Goal: Task Accomplishment & Management: Manage account settings

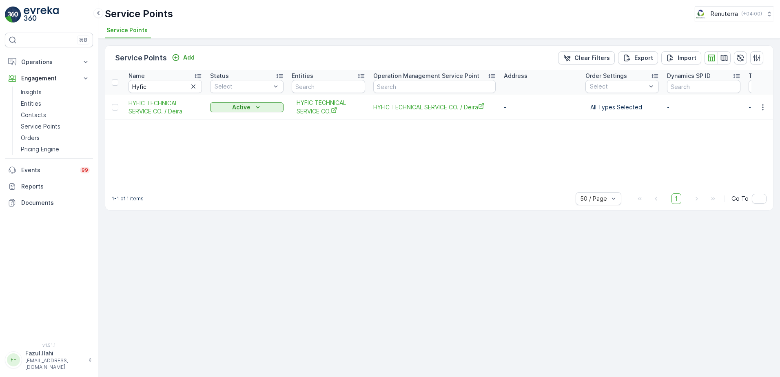
click at [162, 86] on input "Hyfic" at bounding box center [165, 86] width 73 height 13
type input "Mega"
click at [765, 15] on icon "close" at bounding box center [768, 14] width 6 height 7
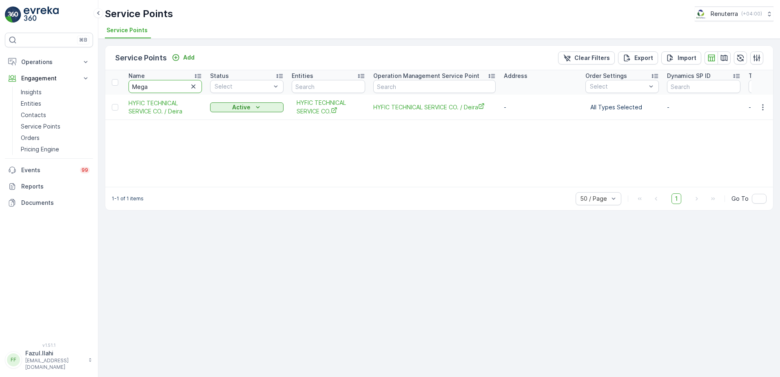
click at [182, 88] on input "Mega" at bounding box center [165, 86] width 73 height 13
click at [168, 89] on input "Mega" at bounding box center [165, 86] width 73 height 13
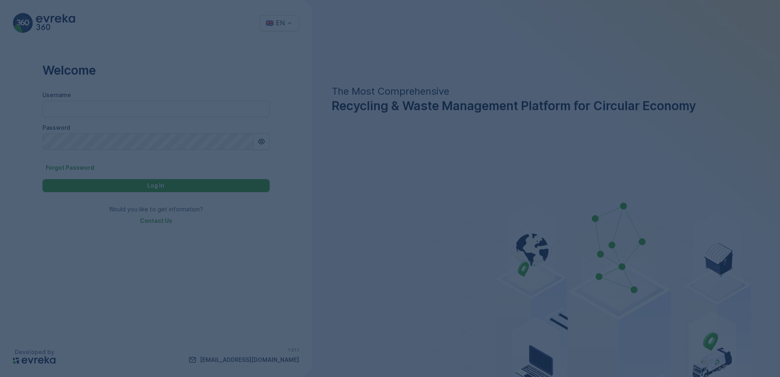
type input "Dhekra.Zribi"
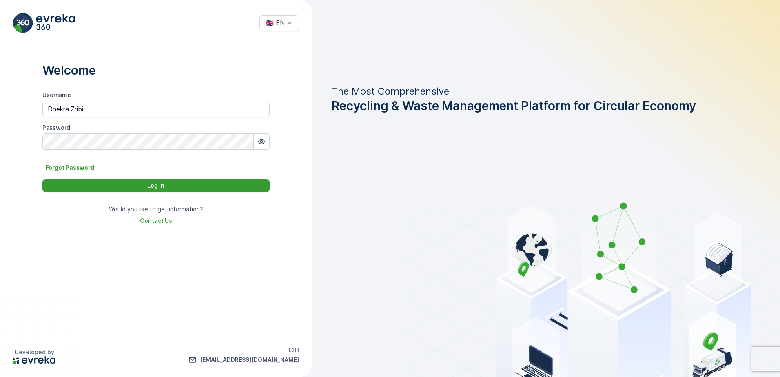
click at [224, 188] on div "Log In" at bounding box center [155, 186] width 217 height 8
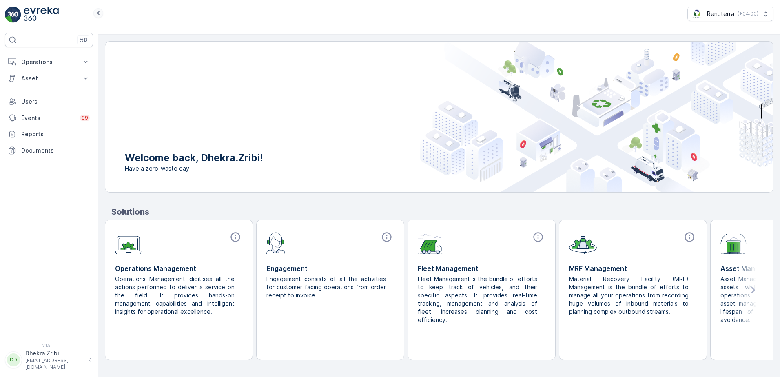
click at [95, 14] on icon at bounding box center [98, 13] width 9 height 10
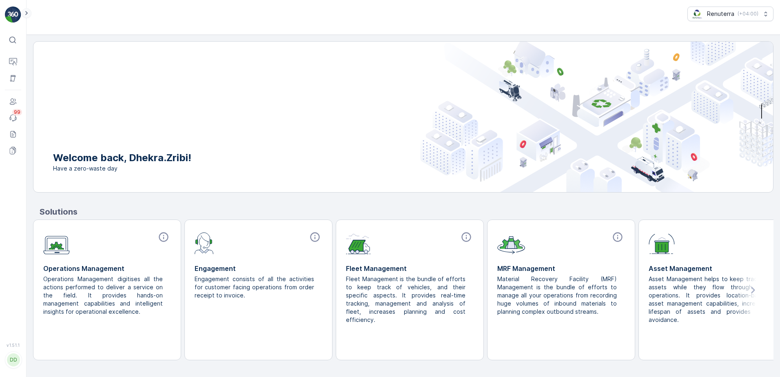
click at [95, 14] on div "Renuterra ( +04:00 )" at bounding box center [403, 14] width 740 height 15
click at [27, 13] on icon at bounding box center [26, 13] width 2 height 4
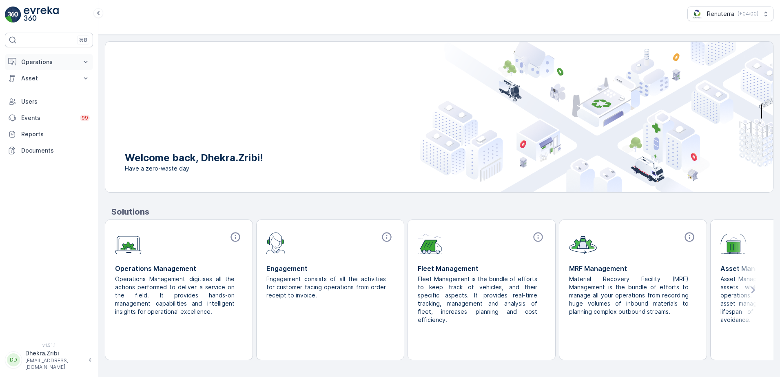
click at [48, 59] on p "Operations" at bounding box center [48, 62] width 55 height 8
click at [52, 363] on p "Dhekra.Zribi@renuterra.com" at bounding box center [54, 363] width 59 height 13
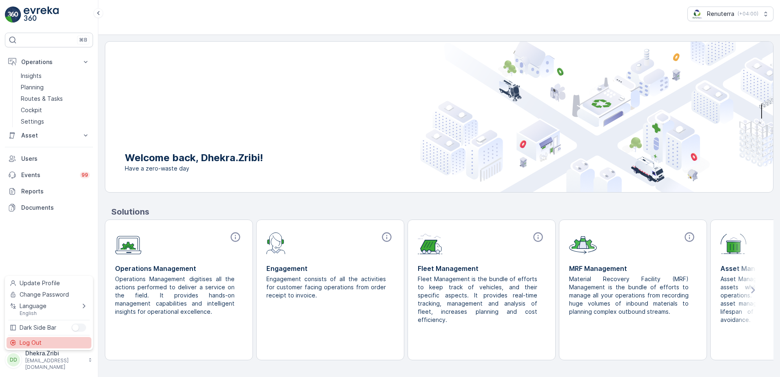
click at [38, 344] on span "Log Out" at bounding box center [31, 343] width 22 height 8
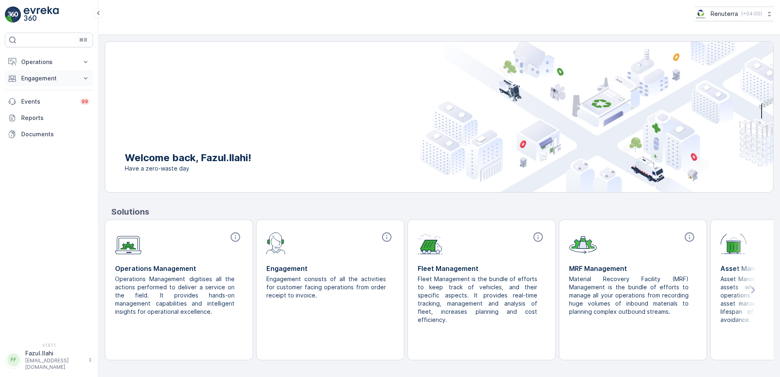
click at [72, 75] on p "Engagement" at bounding box center [48, 78] width 55 height 8
click at [77, 64] on button "Operations" at bounding box center [49, 62] width 88 height 16
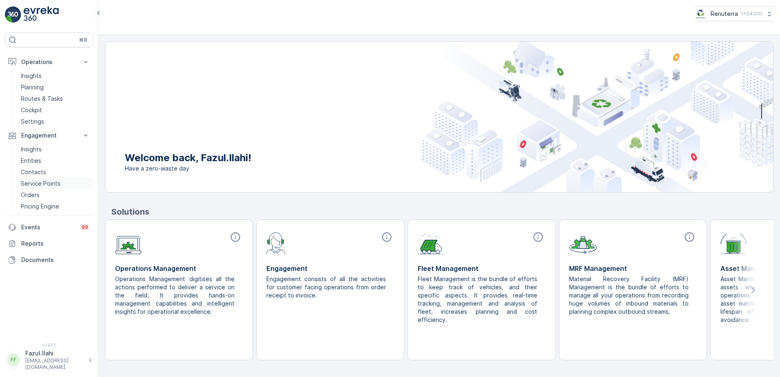
click at [45, 182] on p "Service Points" at bounding box center [41, 183] width 40 height 8
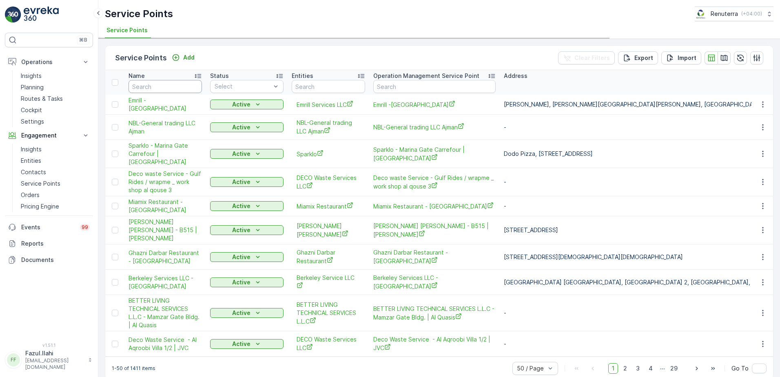
click at [155, 91] on input "text" at bounding box center [165, 86] width 73 height 13
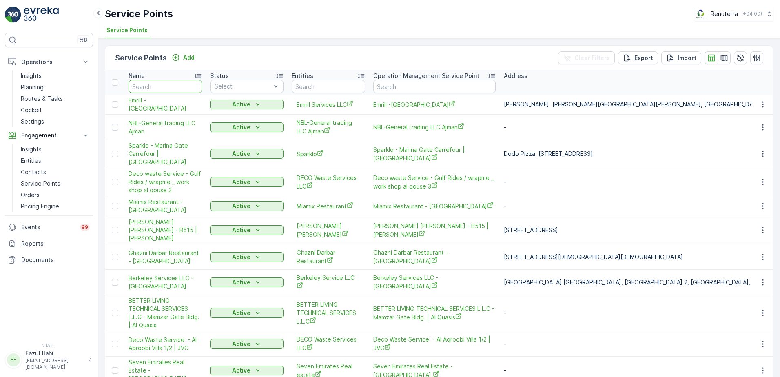
click at [155, 91] on input "text" at bounding box center [165, 86] width 73 height 13
type input "Mega"
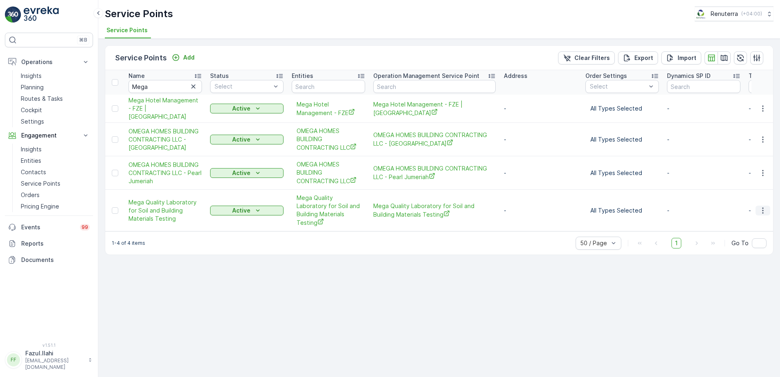
click at [765, 206] on icon "button" at bounding box center [763, 210] width 8 height 8
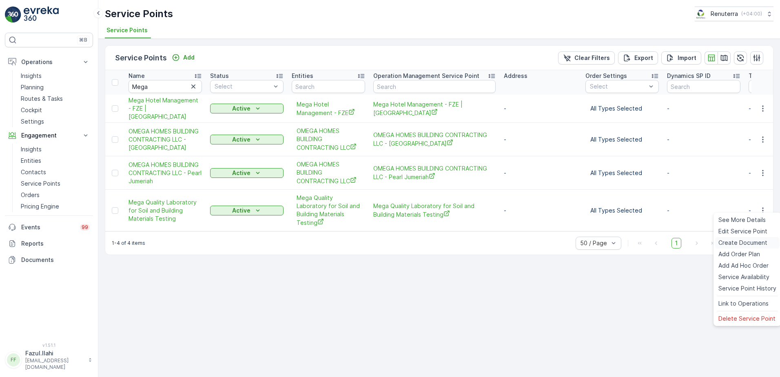
click at [733, 241] on span "Create Document" at bounding box center [742, 243] width 49 height 8
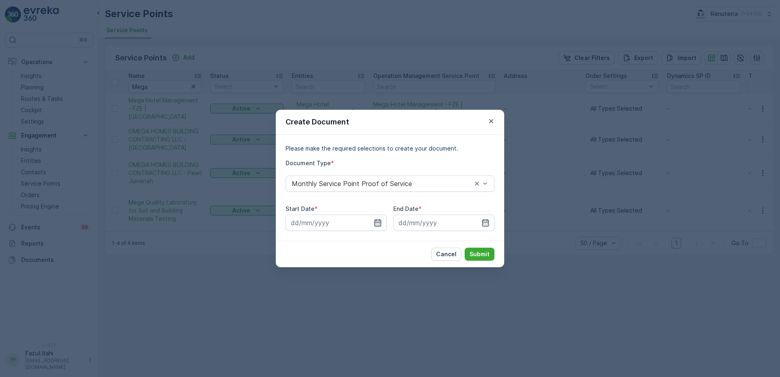
click at [378, 222] on icon "button" at bounding box center [378, 223] width 8 height 8
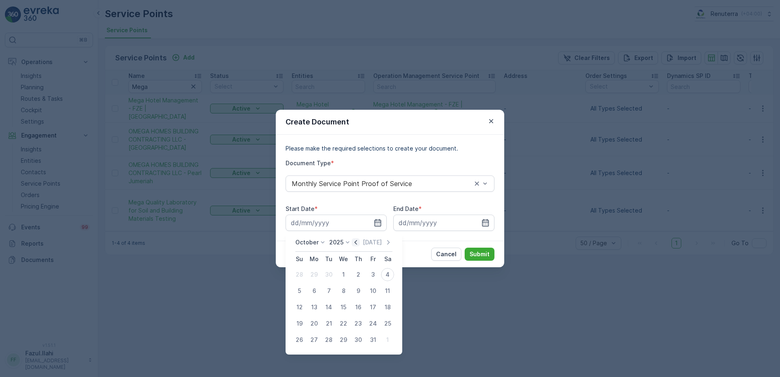
click at [355, 241] on icon "button" at bounding box center [356, 242] width 8 height 8
click at [311, 274] on div "1" at bounding box center [314, 274] width 13 height 13
type input "01.09.2025"
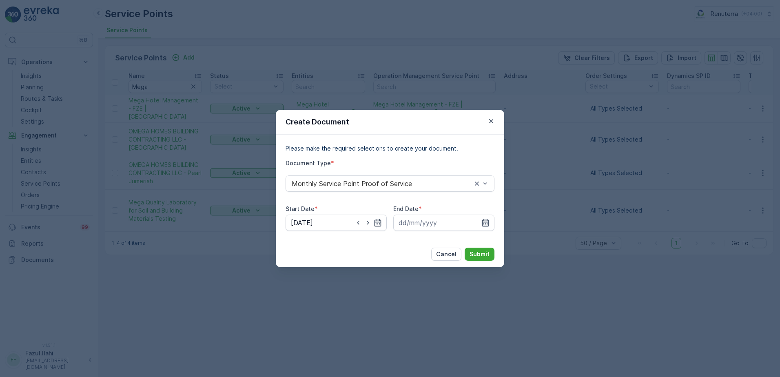
click at [485, 222] on icon "button" at bounding box center [485, 223] width 8 height 8
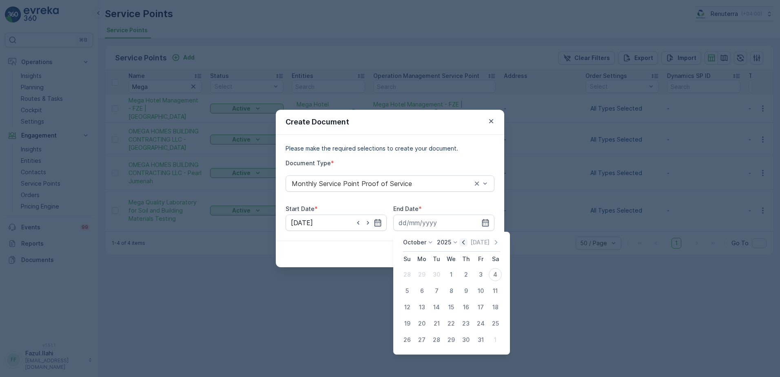
click at [465, 241] on icon "button" at bounding box center [463, 242] width 2 height 4
click at [439, 339] on div "30" at bounding box center [436, 339] width 13 height 13
type input "30.09.2025"
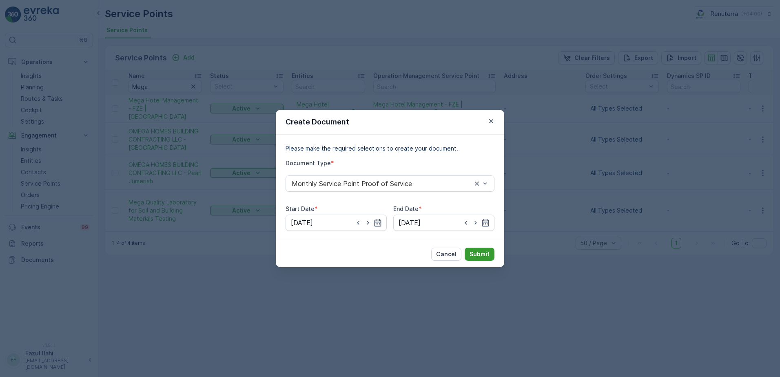
click at [483, 257] on p "Submit" at bounding box center [480, 254] width 20 height 8
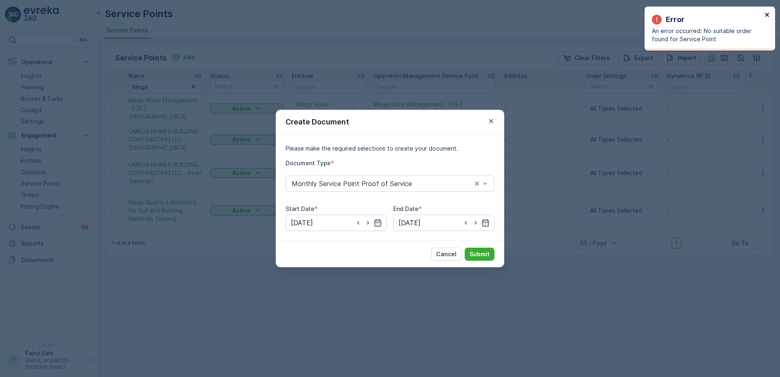
click at [765, 15] on icon "close" at bounding box center [768, 14] width 6 height 7
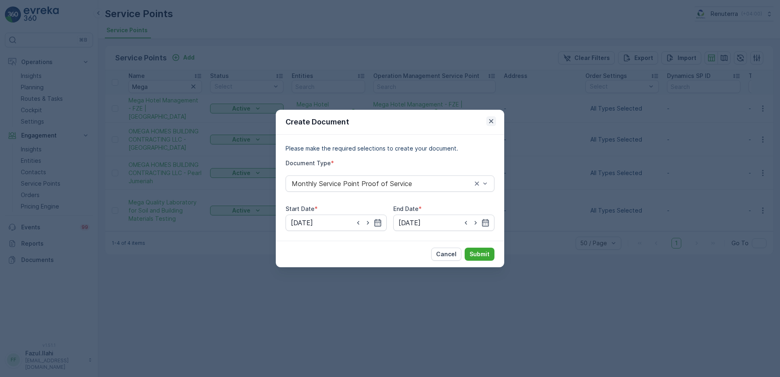
click at [491, 123] on icon "button" at bounding box center [491, 121] width 8 height 8
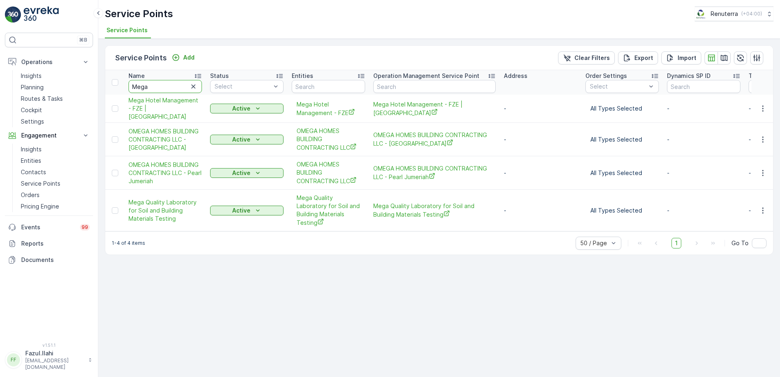
click at [171, 89] on input "Mega" at bounding box center [165, 86] width 73 height 13
type input "Happ"
click at [171, 89] on input "Happ" at bounding box center [165, 86] width 73 height 13
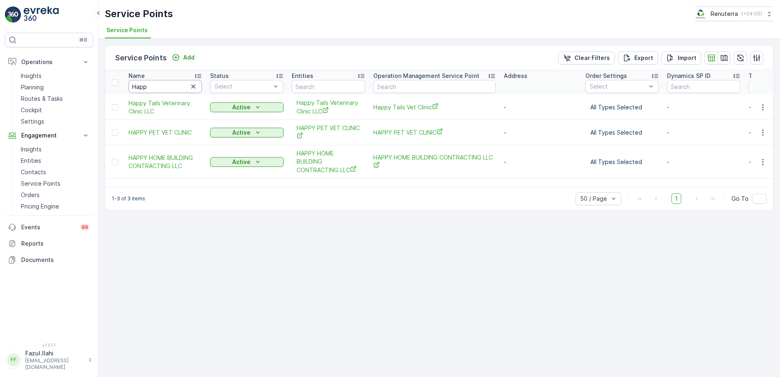
click at [171, 89] on input "Happ" at bounding box center [165, 86] width 73 height 13
click at [758, 164] on button "button" at bounding box center [763, 162] width 15 height 10
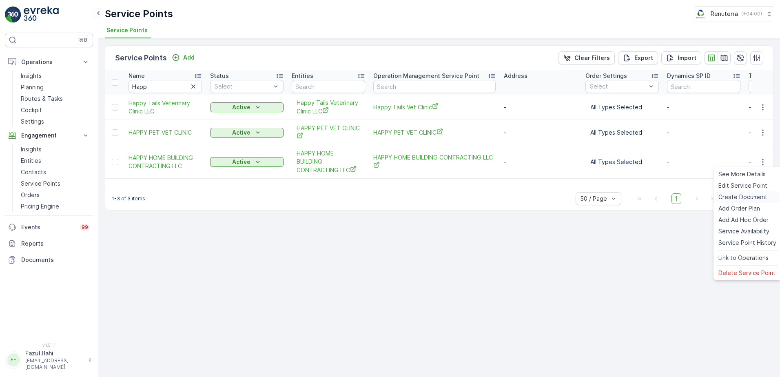
click at [736, 197] on span "Create Document" at bounding box center [742, 197] width 49 height 8
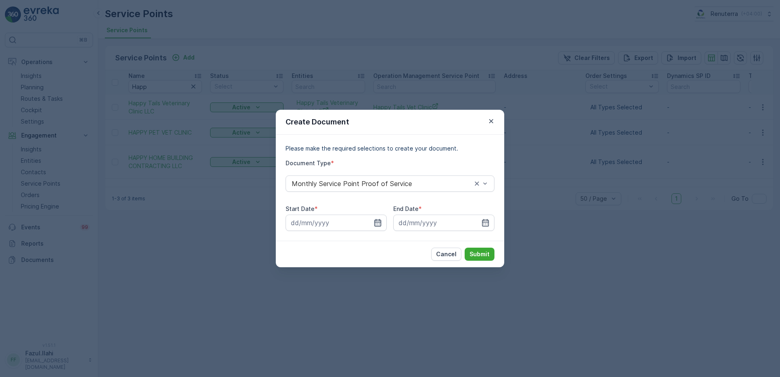
click at [380, 226] on icon "button" at bounding box center [378, 222] width 7 height 7
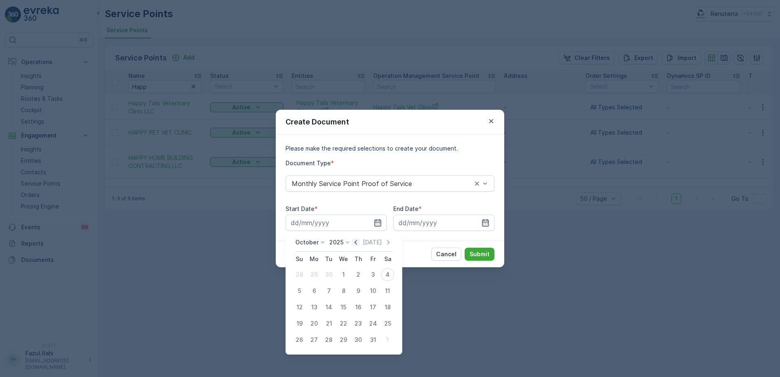
click at [360, 242] on icon "button" at bounding box center [356, 242] width 8 height 8
click at [317, 276] on div "1" at bounding box center [314, 274] width 13 height 13
type input "01.09.2025"
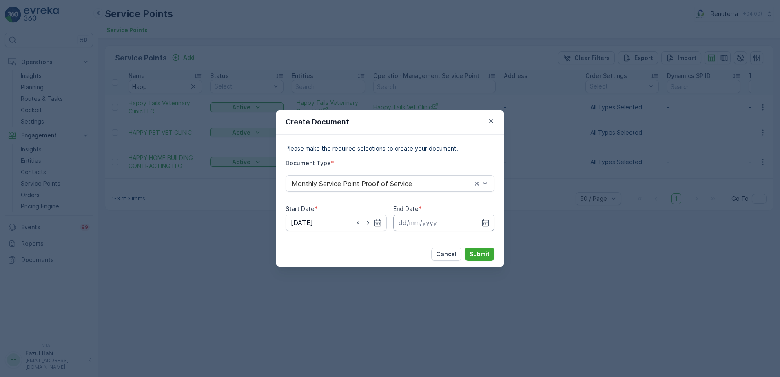
click at [485, 217] on div at bounding box center [443, 223] width 101 height 16
click at [485, 221] on icon "button" at bounding box center [485, 223] width 8 height 8
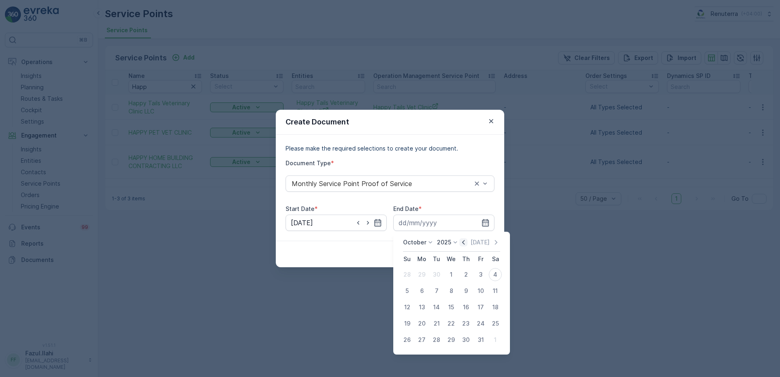
click at [465, 244] on icon "button" at bounding box center [463, 242] width 8 height 8
drag, startPoint x: 438, startPoint y: 339, endPoint x: 496, endPoint y: 218, distance: 133.9
click at [438, 338] on div "30" at bounding box center [436, 339] width 13 height 13
type input "30.09.2025"
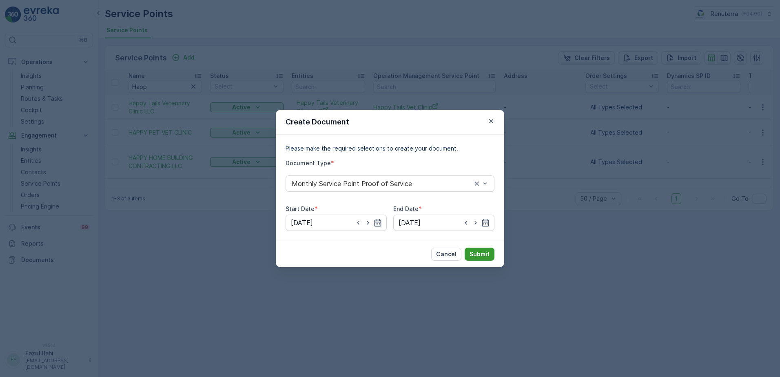
click at [484, 251] on p "Submit" at bounding box center [480, 254] width 20 height 8
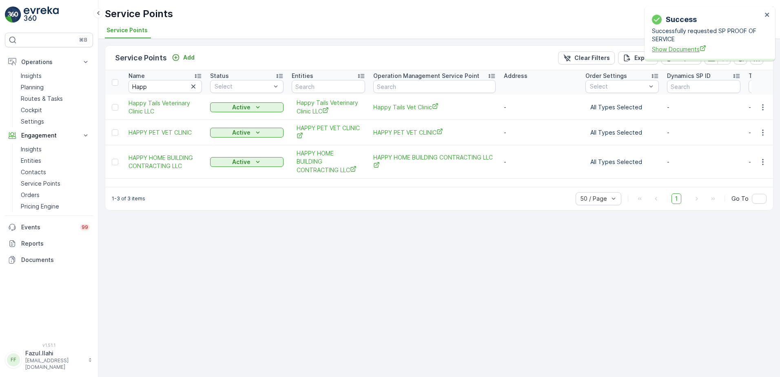
click at [678, 49] on span "Show Documents" at bounding box center [707, 49] width 110 height 9
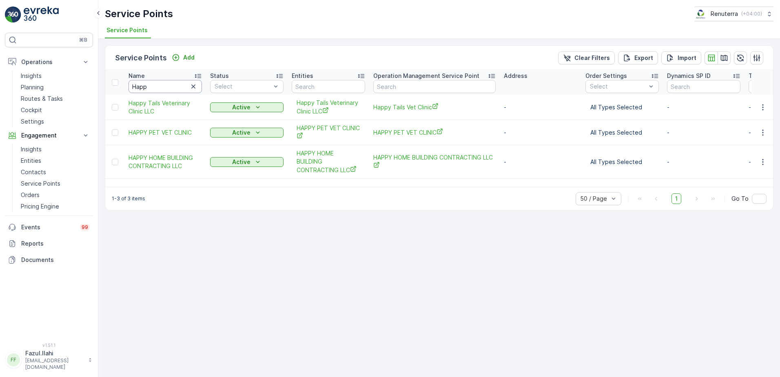
click at [165, 89] on input "Happ" at bounding box center [165, 86] width 73 height 13
type input "Noor"
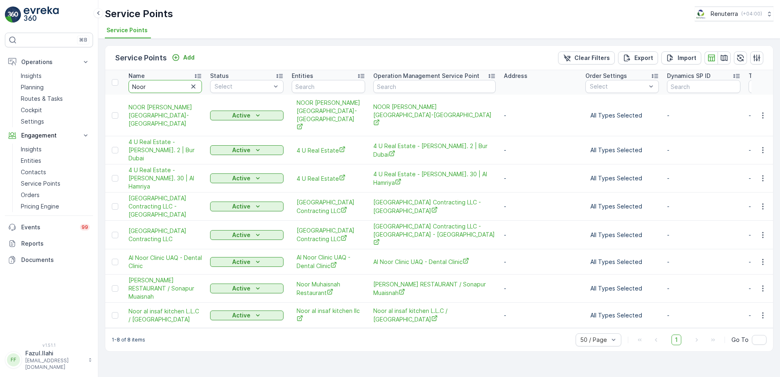
click at [165, 89] on input "Noor" at bounding box center [165, 86] width 73 height 13
type input "Noor Mug"
click at [165, 89] on input "Noor Mug" at bounding box center [165, 86] width 73 height 13
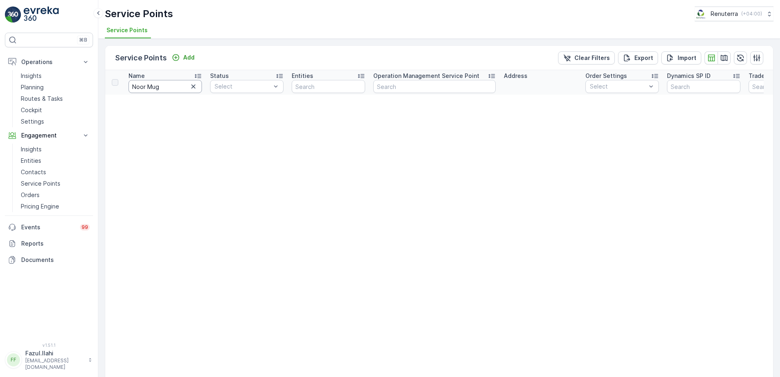
click at [165, 89] on input "Noor Mug" at bounding box center [165, 86] width 73 height 13
type input "Noor Muh"
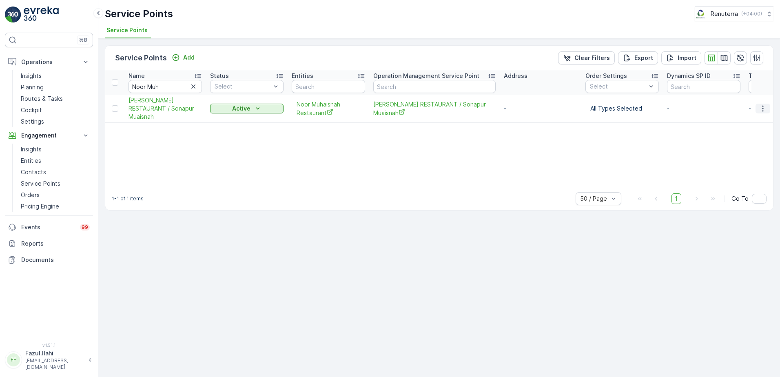
click at [762, 107] on icon "button" at bounding box center [763, 108] width 8 height 8
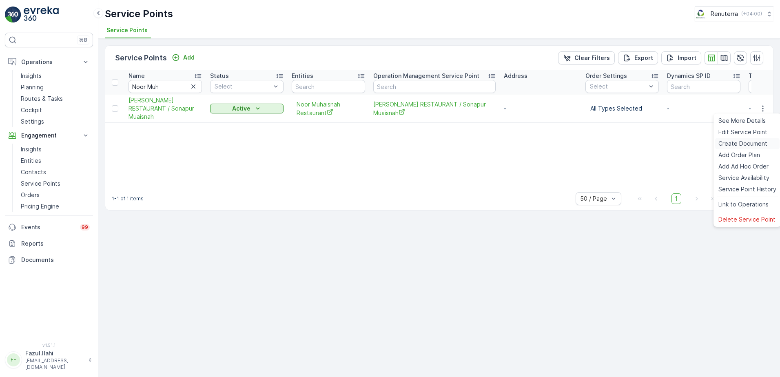
click at [734, 144] on span "Create Document" at bounding box center [742, 144] width 49 height 8
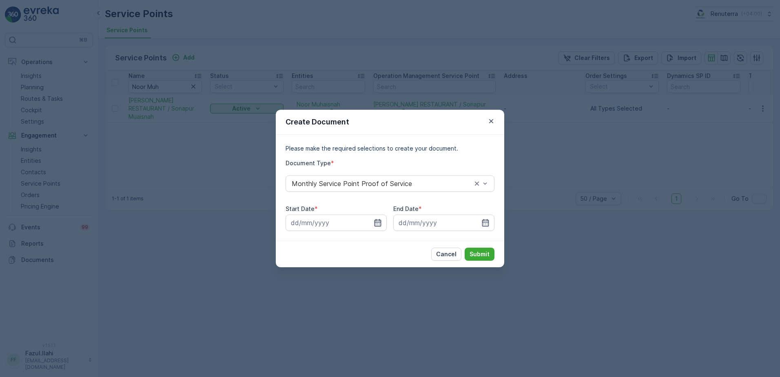
click at [379, 222] on icon "button" at bounding box center [378, 222] width 7 height 7
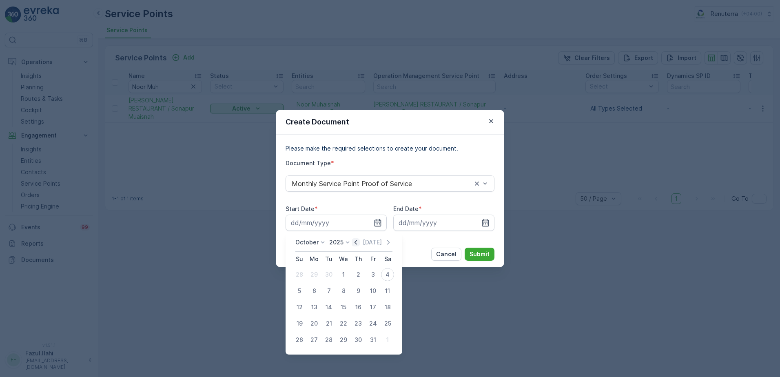
click at [357, 243] on icon "button" at bounding box center [356, 242] width 2 height 4
click at [317, 273] on div "1" at bounding box center [314, 274] width 13 height 13
type input "01.09.2025"
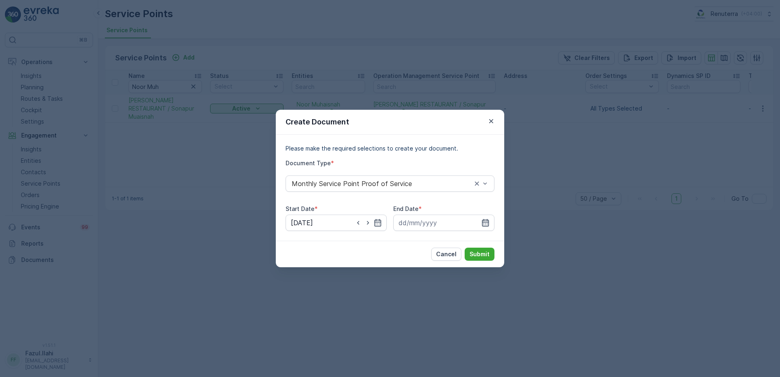
click at [481, 225] on icon "button" at bounding box center [485, 223] width 8 height 8
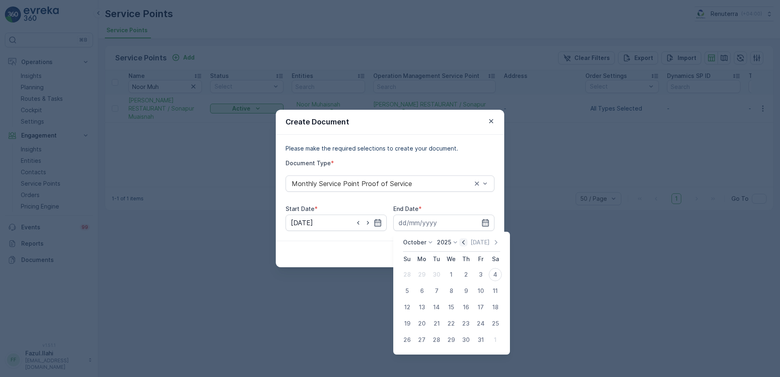
click at [466, 240] on icon "button" at bounding box center [463, 242] width 8 height 8
click at [439, 339] on div "30" at bounding box center [436, 339] width 13 height 13
type input "30.09.2025"
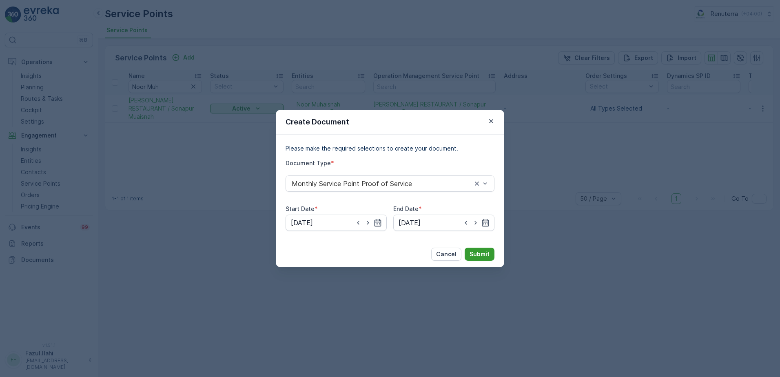
click at [487, 257] on p "Submit" at bounding box center [480, 254] width 20 height 8
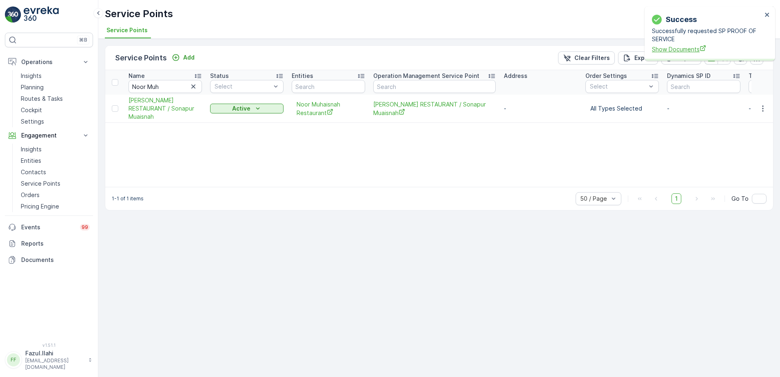
click at [686, 48] on span "Show Documents" at bounding box center [707, 49] width 110 height 9
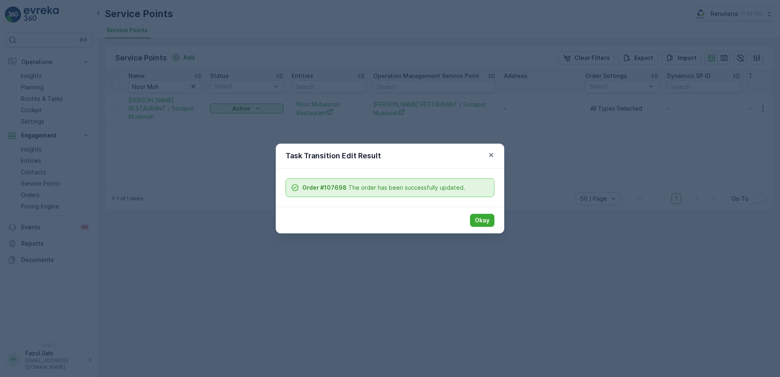
drag, startPoint x: 483, startPoint y: 219, endPoint x: 464, endPoint y: 203, distance: 24.3
click at [485, 213] on div "Okay" at bounding box center [390, 220] width 228 height 27
click at [481, 219] on p "Okay" at bounding box center [482, 220] width 15 height 8
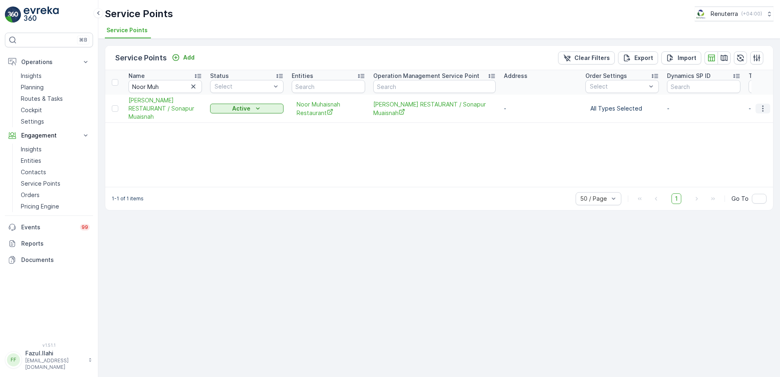
click at [765, 104] on icon "button" at bounding box center [763, 108] width 8 height 8
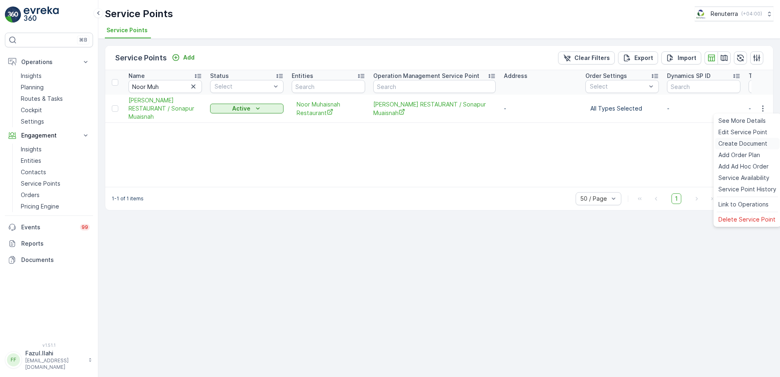
click at [749, 146] on span "Create Document" at bounding box center [742, 144] width 49 height 8
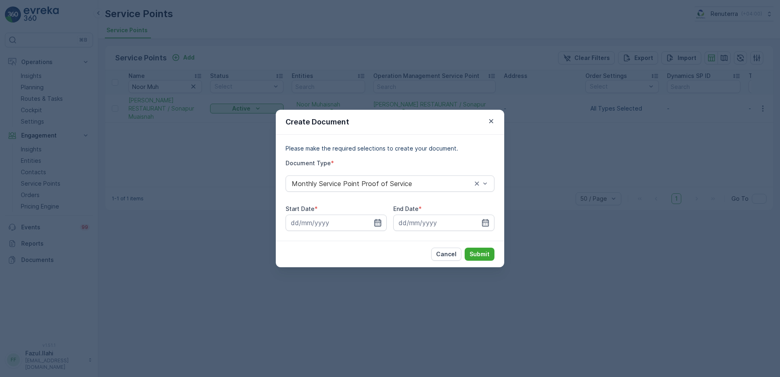
click at [379, 225] on icon "button" at bounding box center [378, 223] width 8 height 8
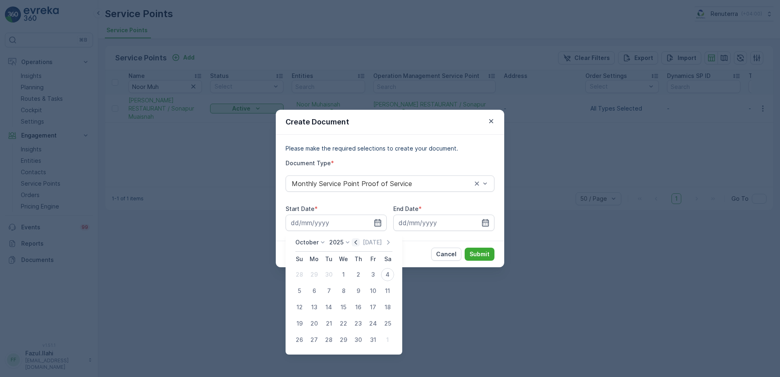
click at [356, 244] on icon "button" at bounding box center [356, 242] width 8 height 8
click at [316, 273] on div "1" at bounding box center [314, 274] width 13 height 13
type input "01.09.2025"
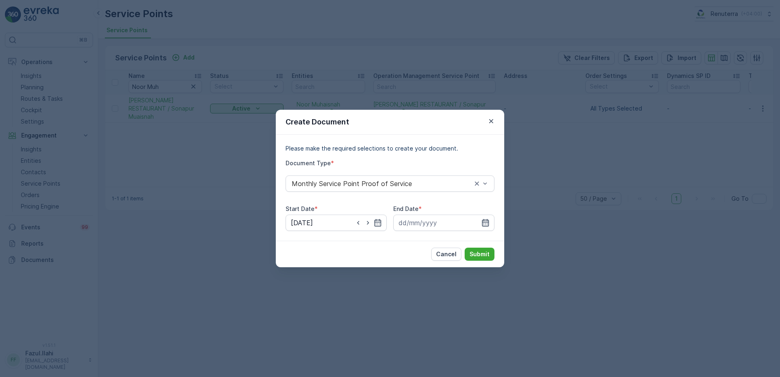
click at [488, 223] on icon "button" at bounding box center [485, 222] width 7 height 7
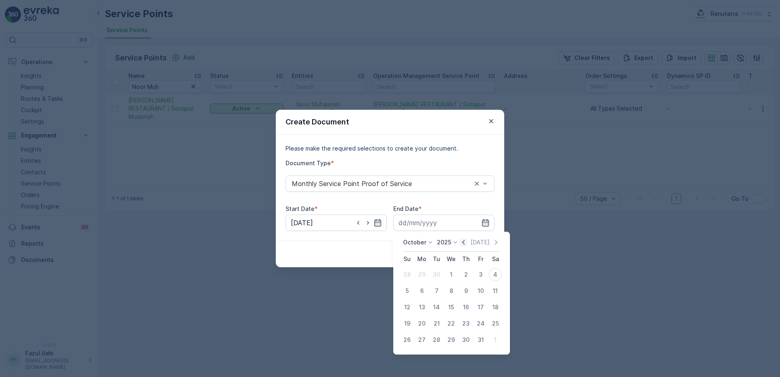
click at [467, 243] on icon "button" at bounding box center [463, 242] width 8 height 8
click at [439, 342] on div "30" at bounding box center [436, 339] width 13 height 13
type input "30.09.2025"
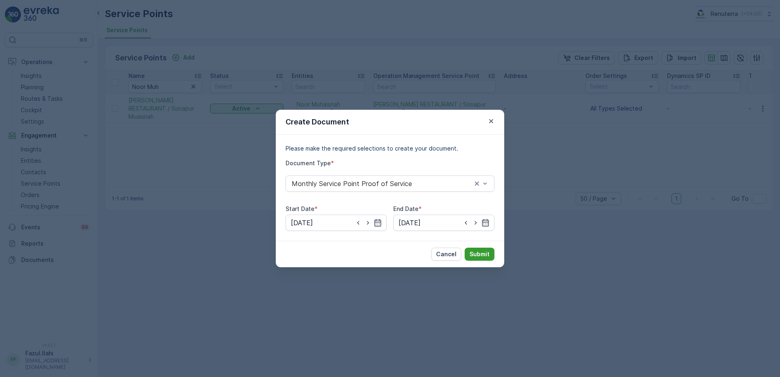
click at [487, 251] on p "Submit" at bounding box center [480, 254] width 20 height 8
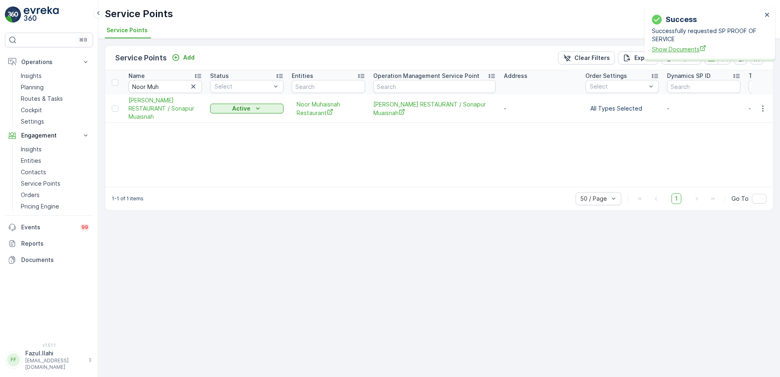
click at [680, 49] on span "Show Documents" at bounding box center [707, 49] width 110 height 9
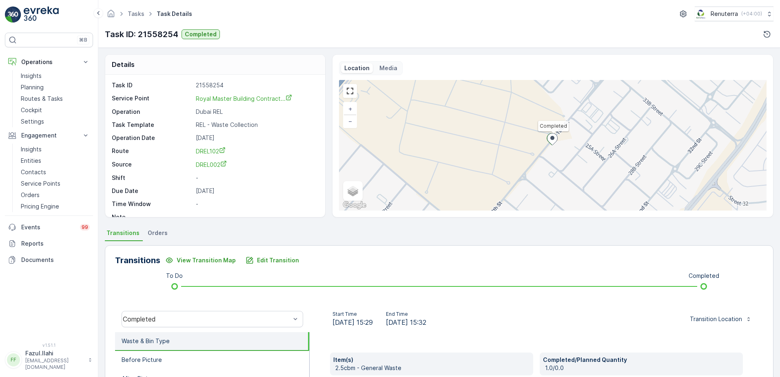
scroll to position [41, 0]
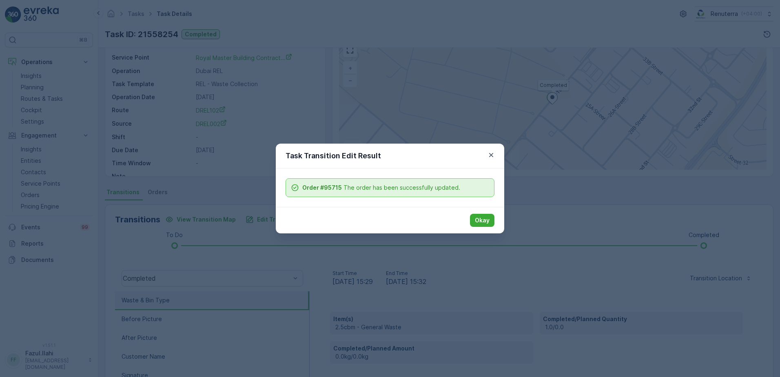
click at [476, 221] on p "Okay" at bounding box center [482, 220] width 15 height 8
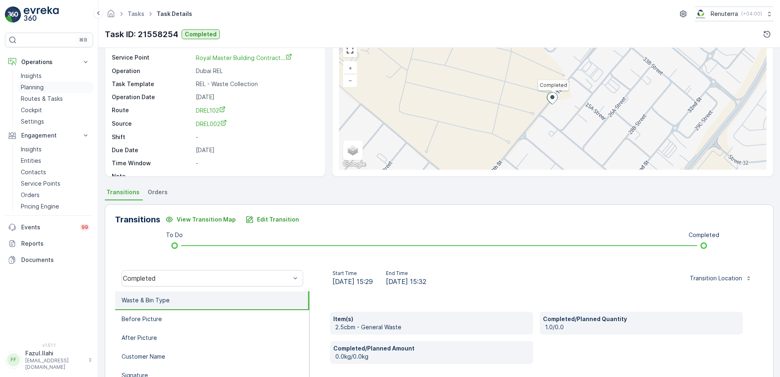
drag, startPoint x: 49, startPoint y: 87, endPoint x: 85, endPoint y: 82, distance: 35.9
click at [49, 87] on link "Planning" at bounding box center [55, 87] width 75 height 11
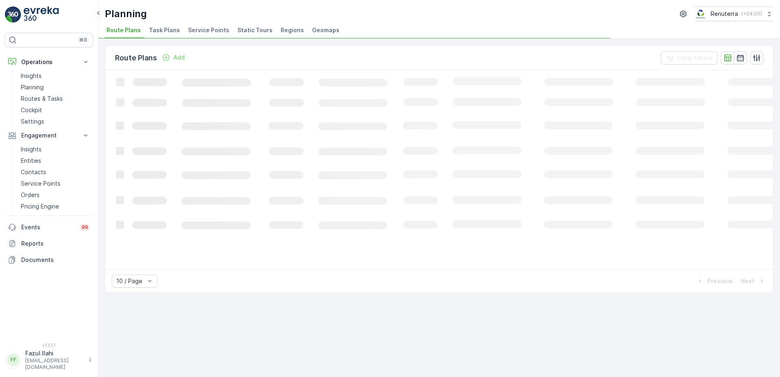
click at [208, 29] on span "Service Points" at bounding box center [208, 30] width 41 height 8
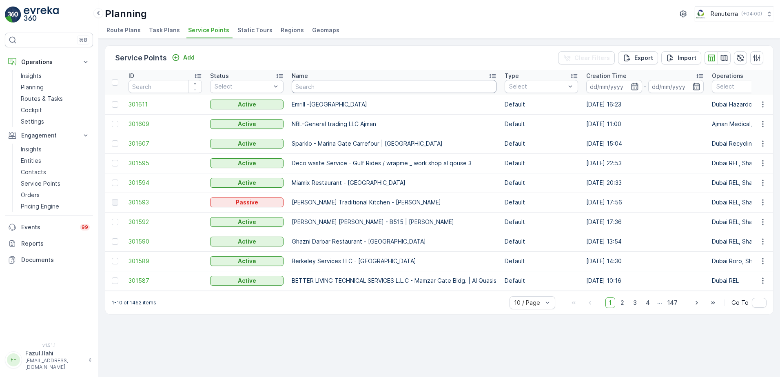
click at [343, 85] on input "text" at bounding box center [394, 86] width 205 height 13
type input "Noor"
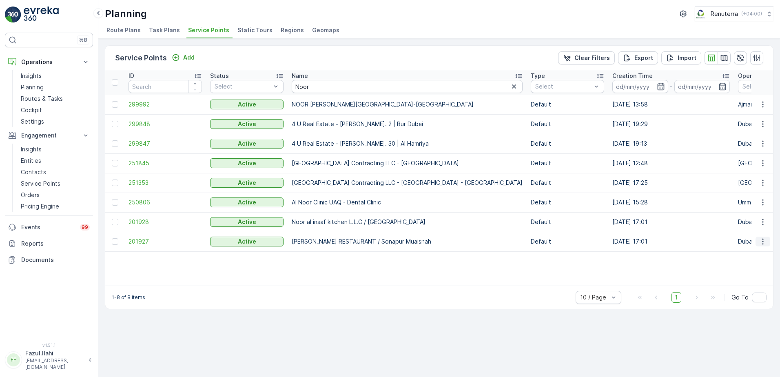
click at [762, 244] on icon "button" at bounding box center [762, 242] width 1 height 6
click at [144, 240] on span "201927" at bounding box center [165, 241] width 73 height 8
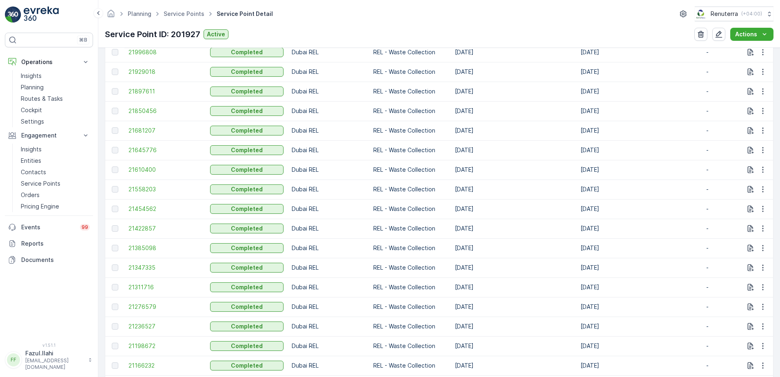
scroll to position [449, 0]
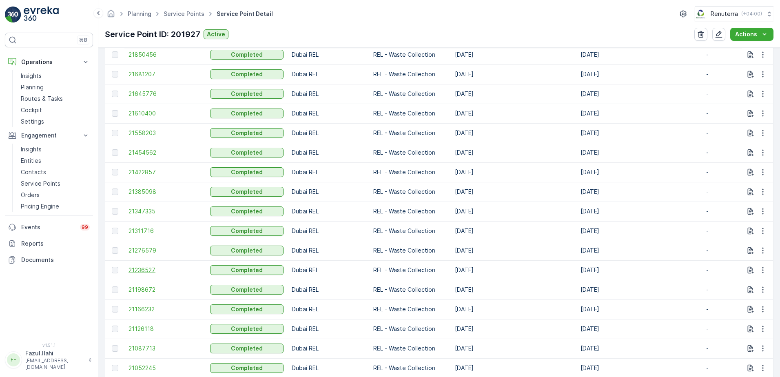
click at [140, 270] on span "21236527" at bounding box center [165, 270] width 73 height 8
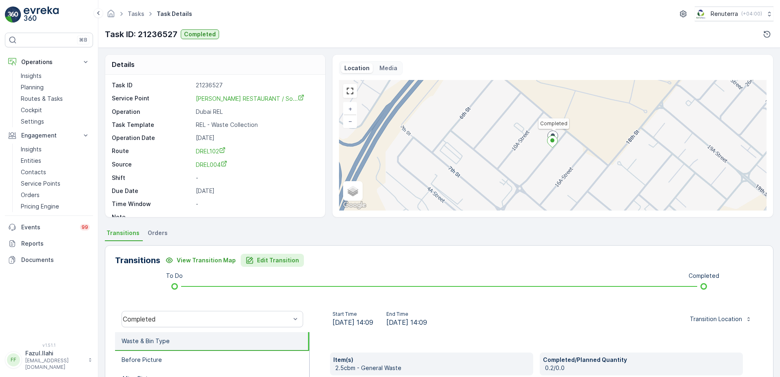
click at [275, 257] on p "Edit Transition" at bounding box center [278, 260] width 42 height 8
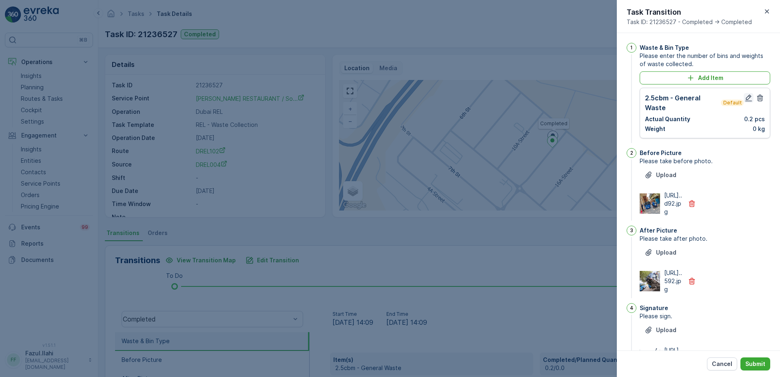
click at [745, 99] on icon "button" at bounding box center [748, 98] width 7 height 7
type Name "Farooq"
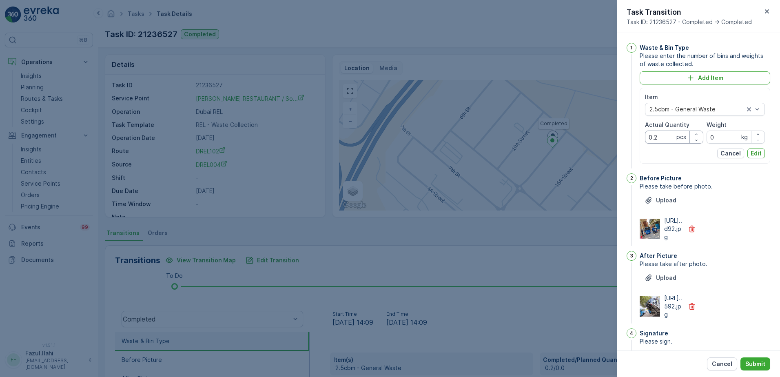
click at [663, 138] on Quantity "0.2" at bounding box center [674, 137] width 58 height 13
type Quantity "2"
click at [758, 150] on p "Edit" at bounding box center [756, 153] width 11 height 8
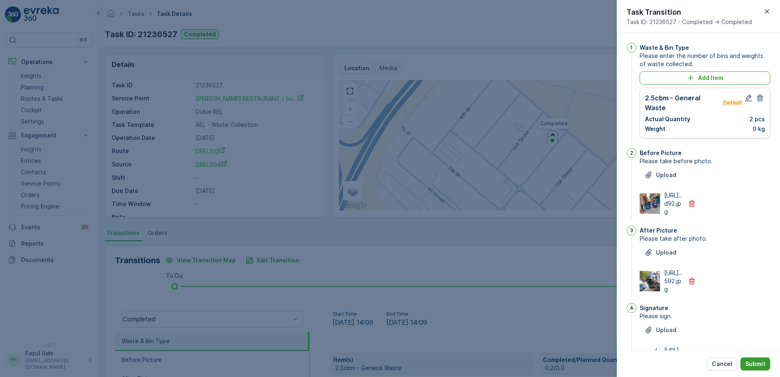
click at [757, 360] on p "Submit" at bounding box center [755, 364] width 20 height 8
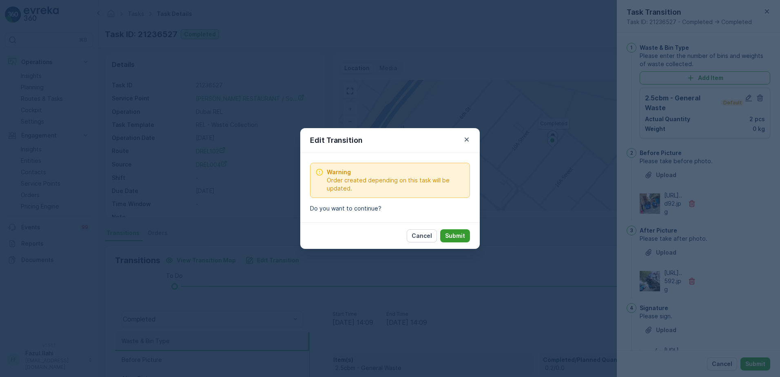
click at [448, 232] on p "Submit" at bounding box center [455, 236] width 20 height 8
type Name "Farooq"
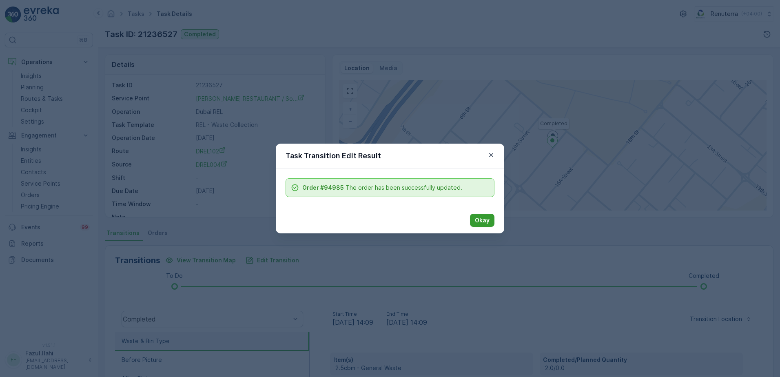
click at [486, 219] on p "Okay" at bounding box center [482, 220] width 15 height 8
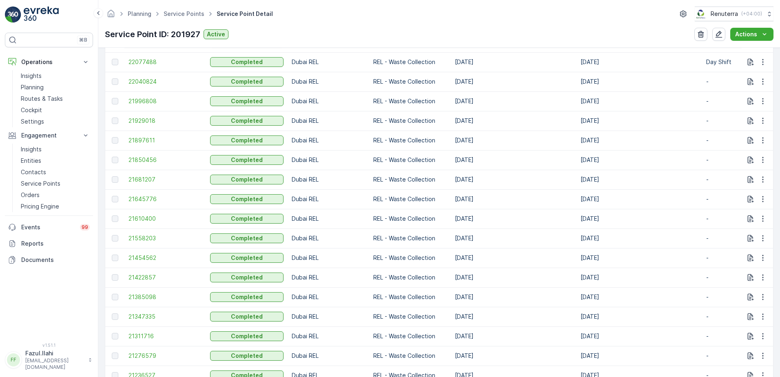
scroll to position [367, 0]
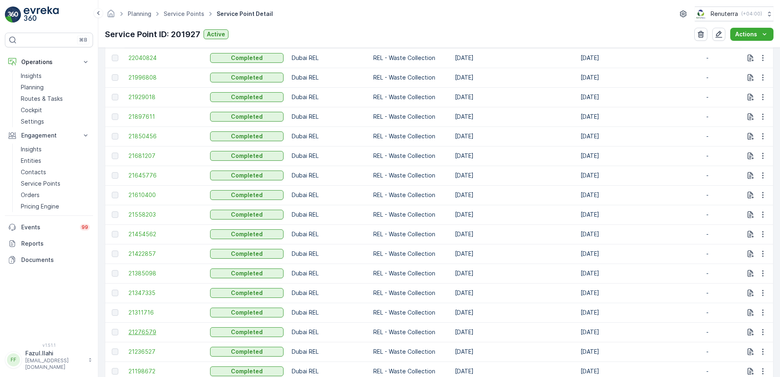
click at [140, 330] on span "21276579" at bounding box center [165, 332] width 73 height 8
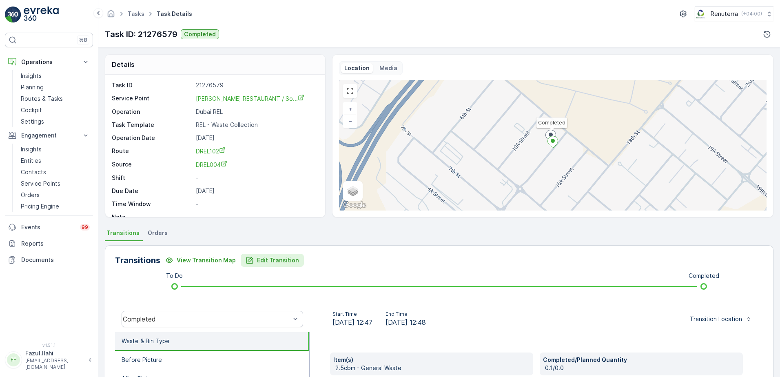
click at [287, 262] on p "Edit Transition" at bounding box center [278, 260] width 42 height 8
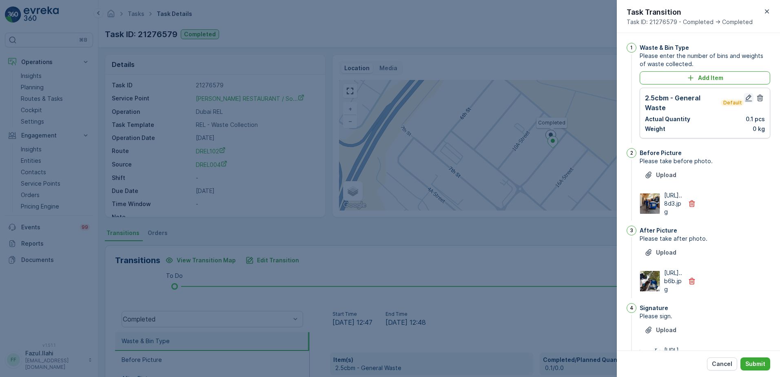
click at [745, 101] on icon "button" at bounding box center [748, 98] width 7 height 7
type Name "Farooq"
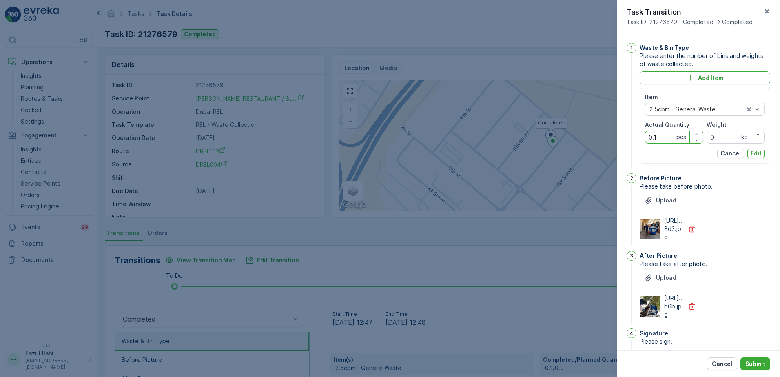
click at [665, 141] on Quantity "0.1" at bounding box center [674, 137] width 58 height 13
type Quantity "1"
click at [753, 153] on p "Edit" at bounding box center [756, 153] width 11 height 8
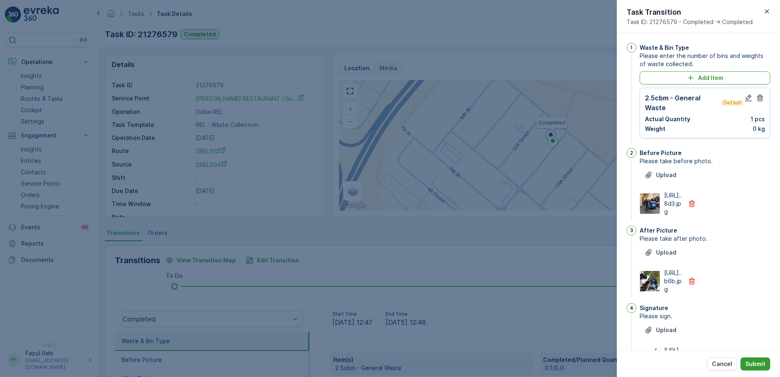
click at [758, 365] on p "Submit" at bounding box center [755, 364] width 20 height 8
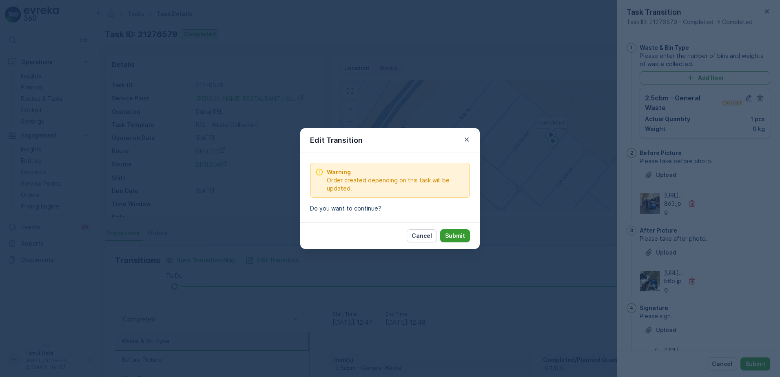
click at [462, 233] on p "Submit" at bounding box center [455, 236] width 20 height 8
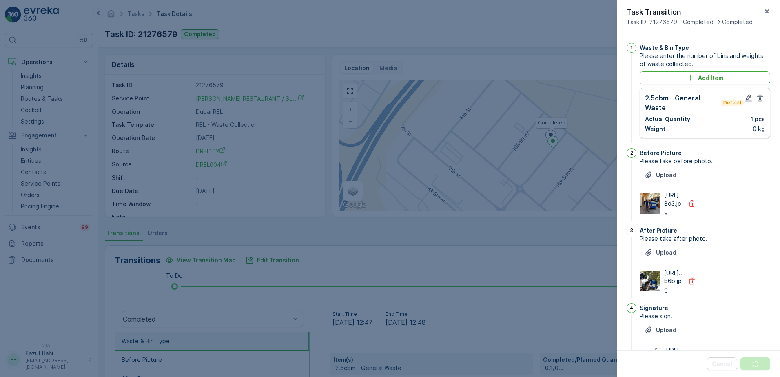
type Name "Farooq"
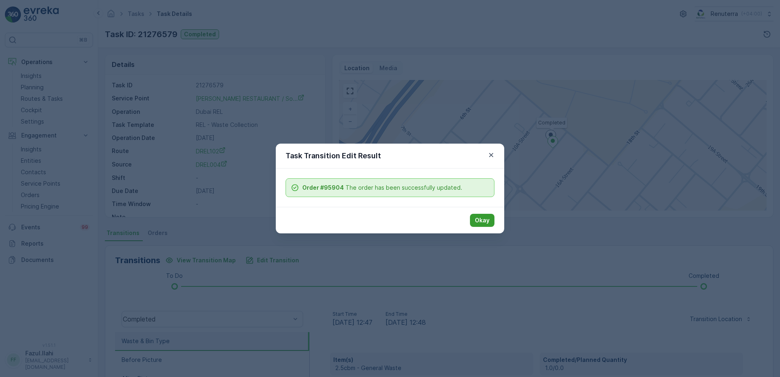
click at [481, 224] on p "Okay" at bounding box center [482, 220] width 15 height 8
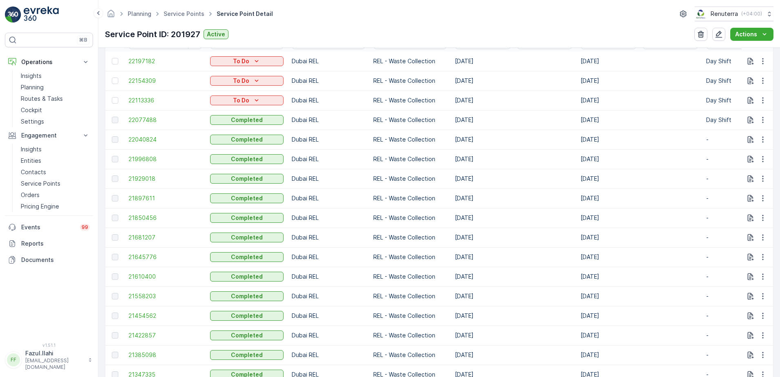
scroll to position [367, 0]
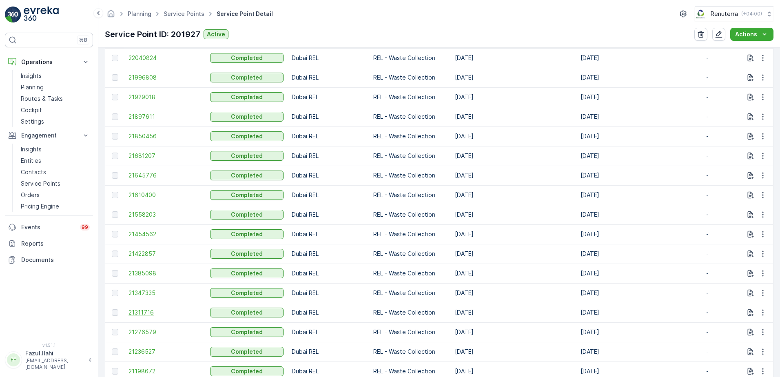
click at [146, 314] on span "21311716" at bounding box center [165, 312] width 73 height 8
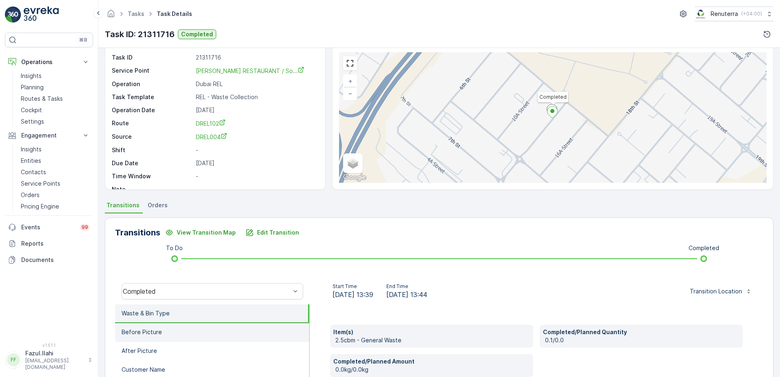
scroll to position [82, 0]
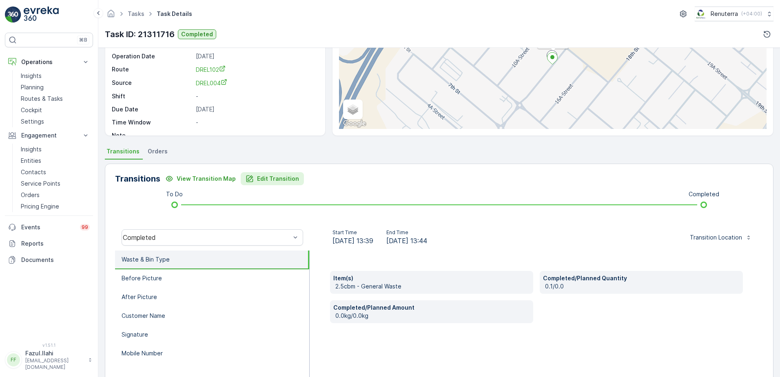
click at [257, 177] on p "Edit Transition" at bounding box center [278, 179] width 42 height 8
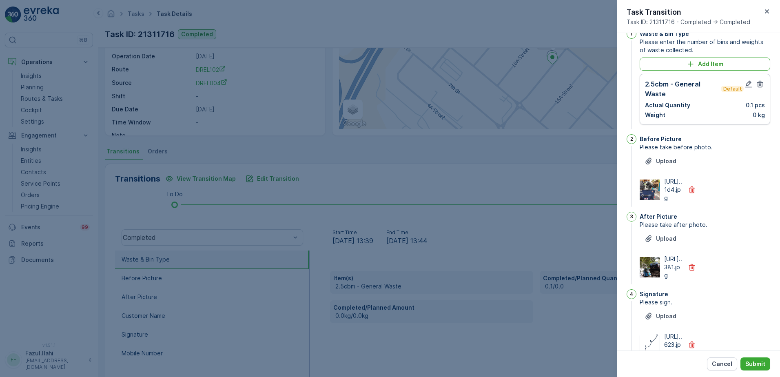
scroll to position [0, 0]
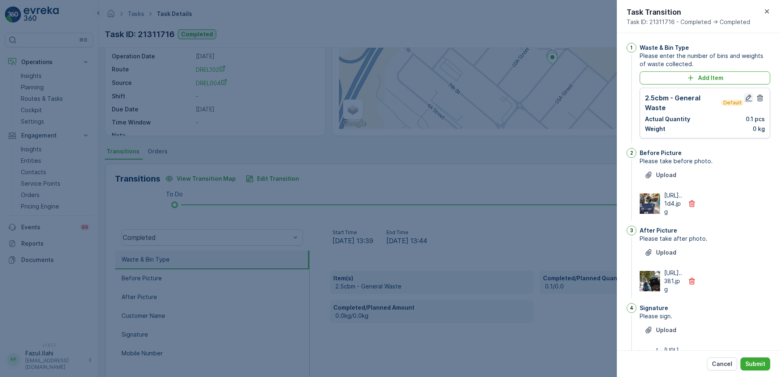
click at [745, 101] on icon "button" at bounding box center [749, 98] width 8 height 8
type Name "Farooq"
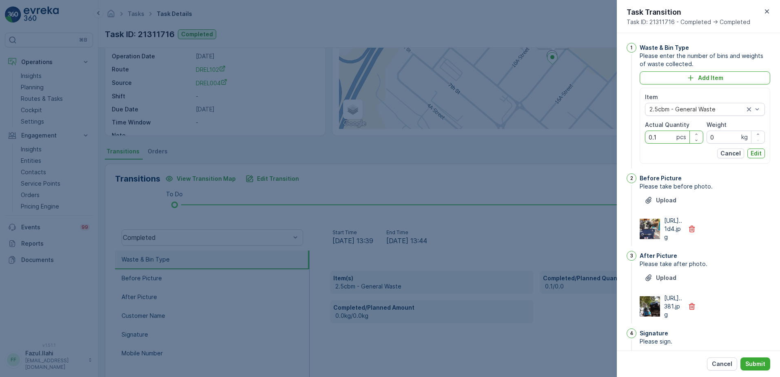
click at [663, 140] on Quantity "0.1" at bounding box center [674, 137] width 58 height 13
type Quantity "1"
click at [752, 151] on p "Edit" at bounding box center [756, 153] width 11 height 8
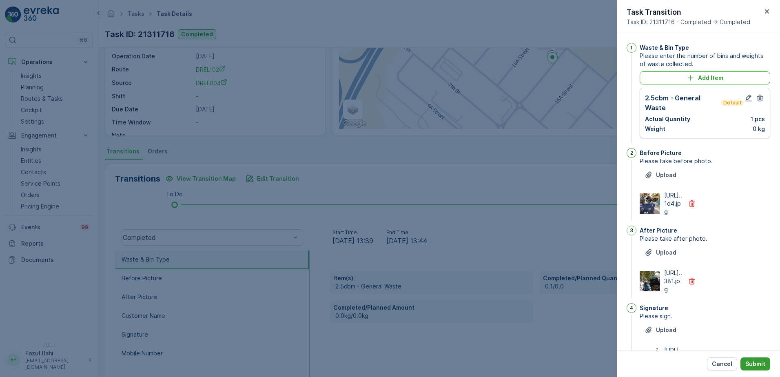
click at [754, 366] on p "Submit" at bounding box center [755, 364] width 20 height 8
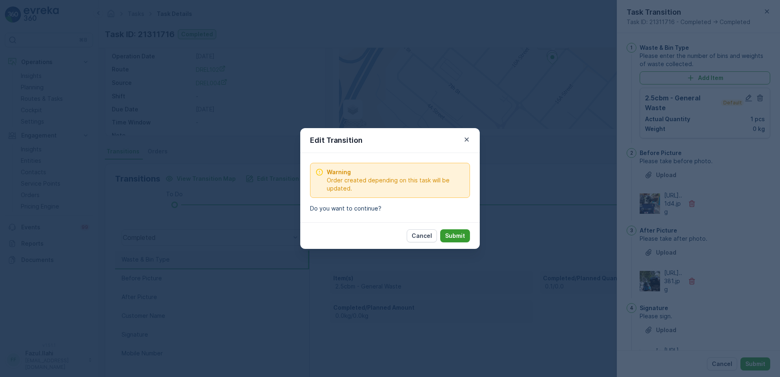
click at [452, 234] on p "Submit" at bounding box center [455, 236] width 20 height 8
type Name "Farooq"
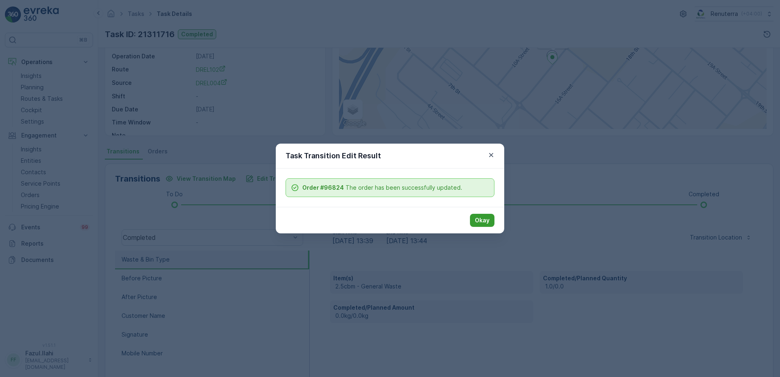
click at [473, 223] on button "Okay" at bounding box center [482, 220] width 24 height 13
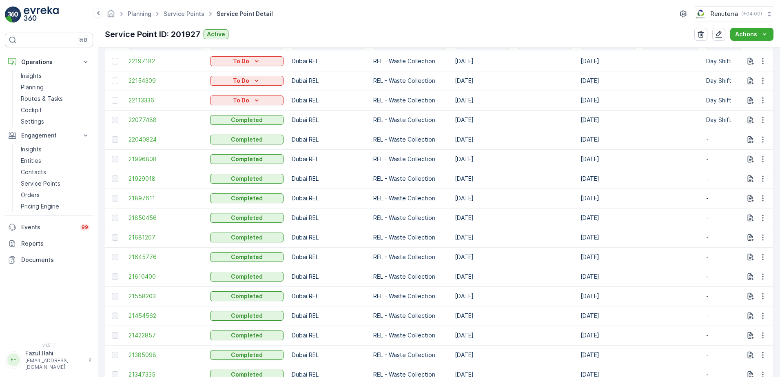
scroll to position [326, 0]
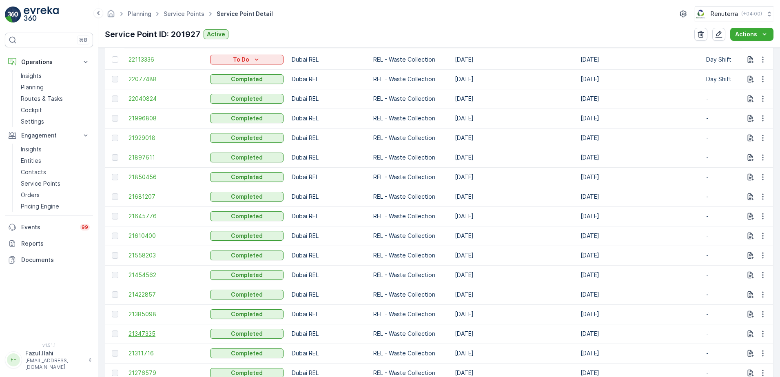
click at [143, 335] on span "21347335" at bounding box center [165, 334] width 73 height 8
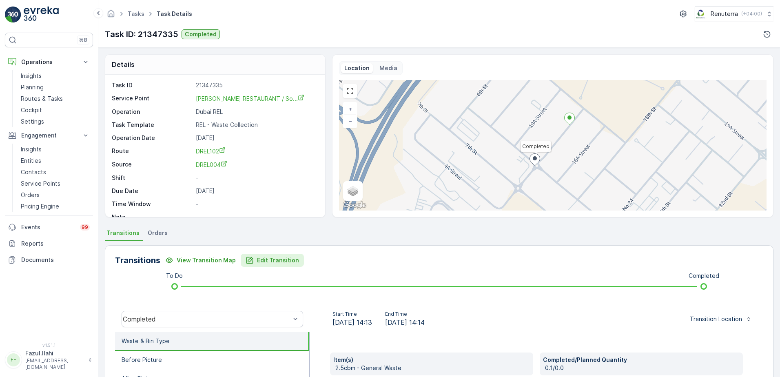
click at [263, 261] on p "Edit Transition" at bounding box center [278, 260] width 42 height 8
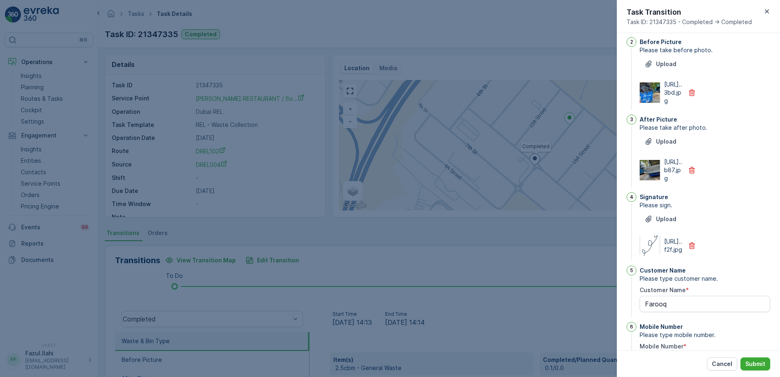
scroll to position [42, 0]
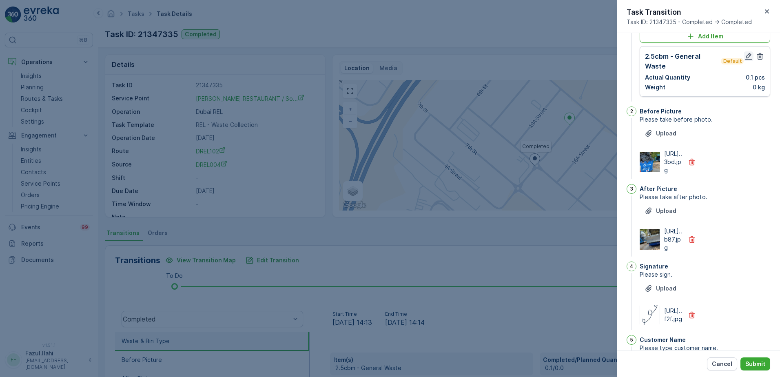
click at [748, 57] on icon "button" at bounding box center [749, 56] width 8 height 8
type Name "Farooq"
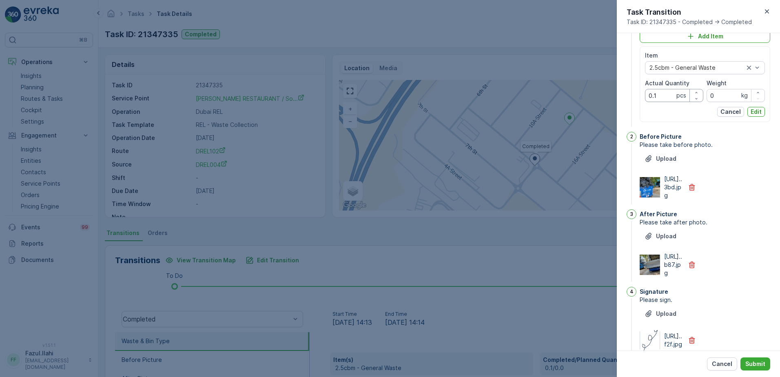
click at [665, 92] on Quantity "0.1" at bounding box center [674, 95] width 58 height 13
type Quantity "1"
click at [755, 113] on p "Edit" at bounding box center [756, 112] width 11 height 8
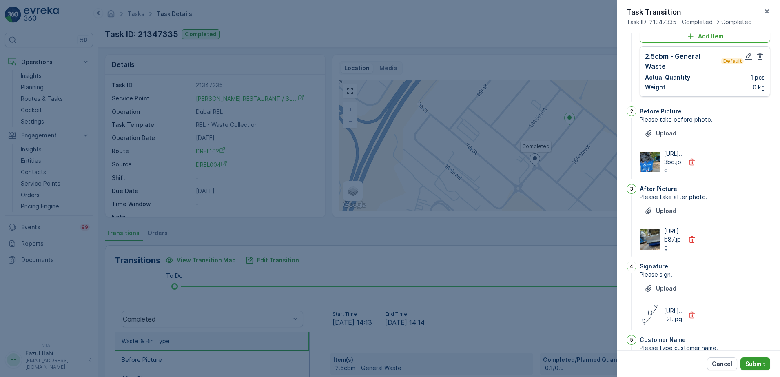
click at [762, 363] on p "Submit" at bounding box center [755, 364] width 20 height 8
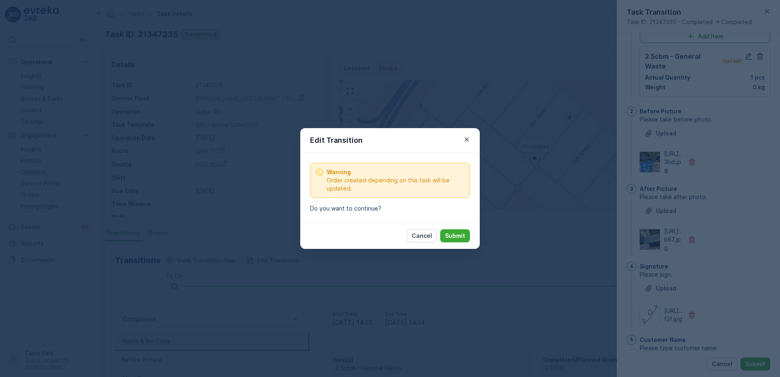
click at [456, 228] on div "Cancel Submit" at bounding box center [389, 235] width 179 height 27
click at [461, 232] on p "Submit" at bounding box center [455, 236] width 20 height 8
type Name "Farooq"
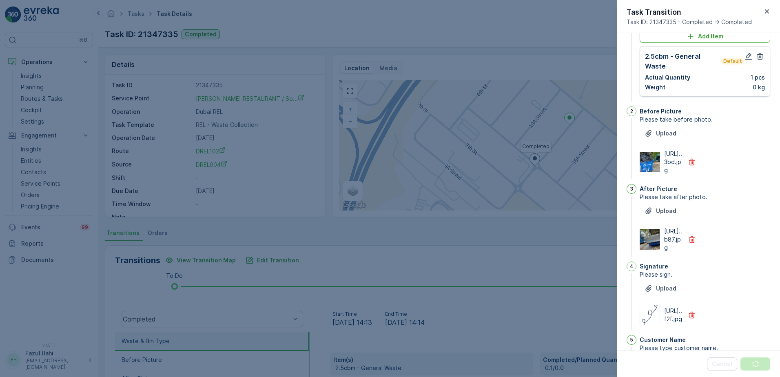
scroll to position [0, 0]
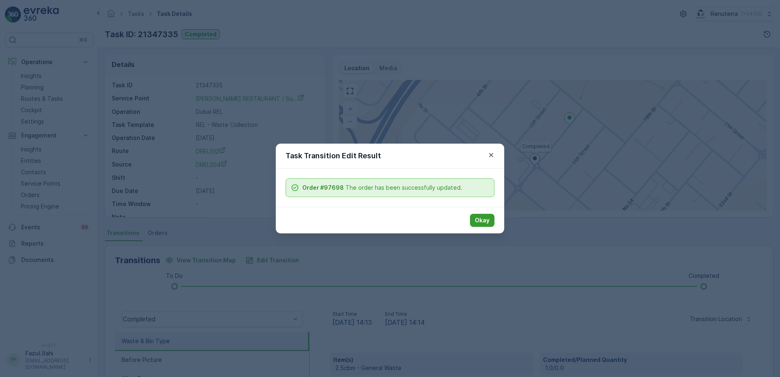
click at [479, 217] on p "Okay" at bounding box center [482, 220] width 15 height 8
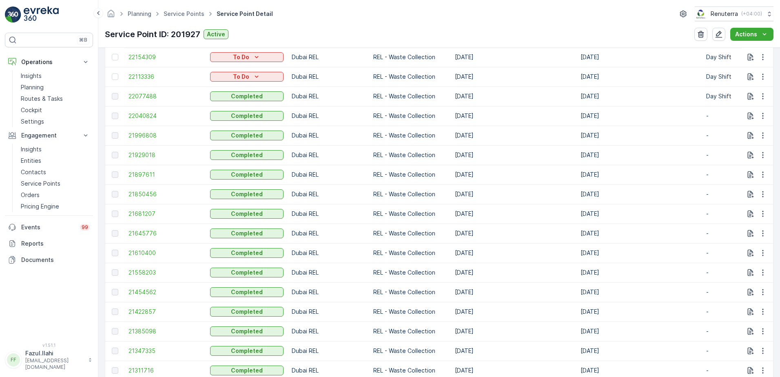
scroll to position [326, 0]
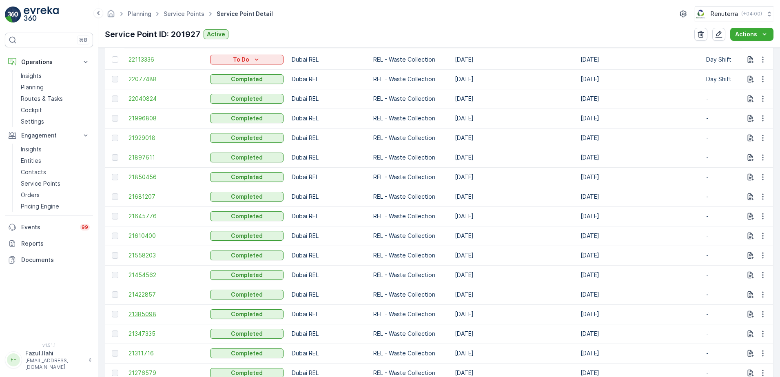
click at [147, 315] on span "21385098" at bounding box center [165, 314] width 73 height 8
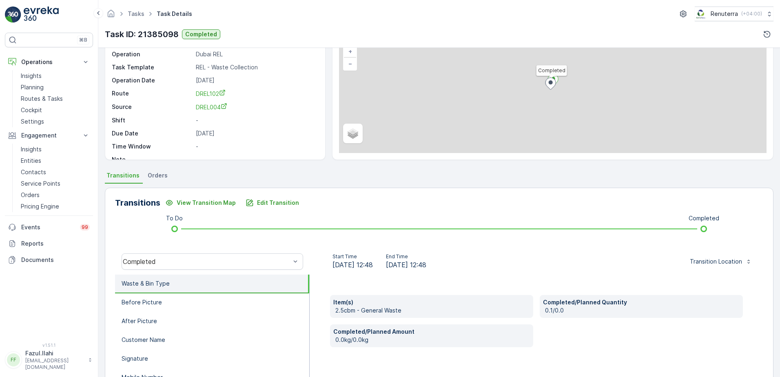
scroll to position [137, 0]
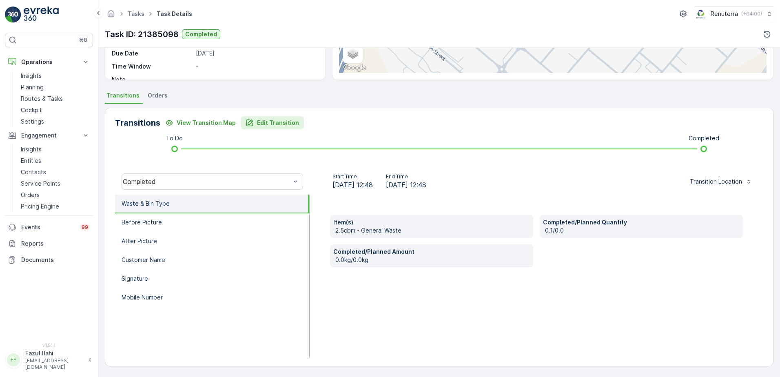
click at [269, 120] on p "Edit Transition" at bounding box center [278, 123] width 42 height 8
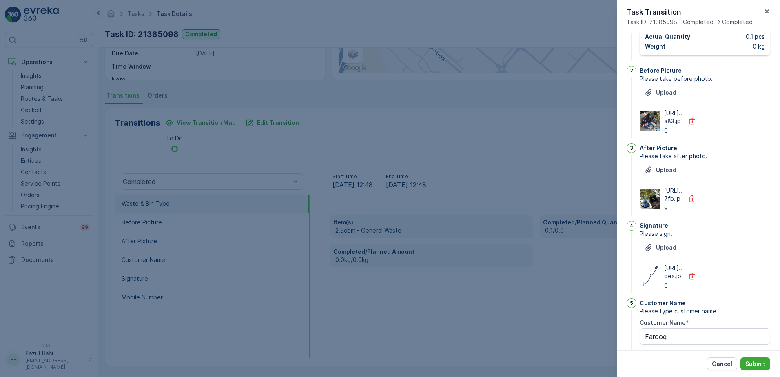
scroll to position [42, 0]
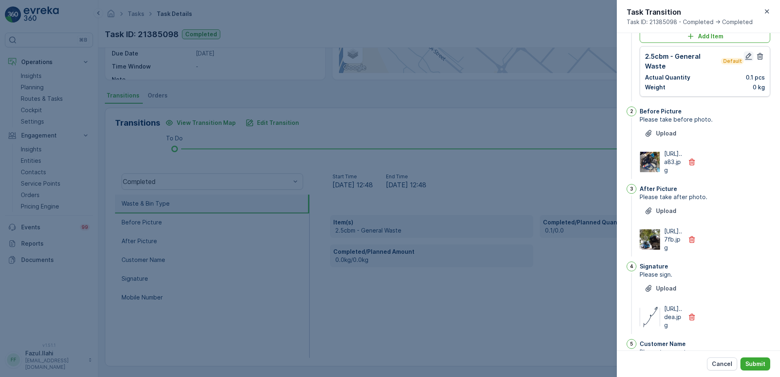
click at [745, 58] on icon "button" at bounding box center [749, 56] width 8 height 8
type Name "Farooq"
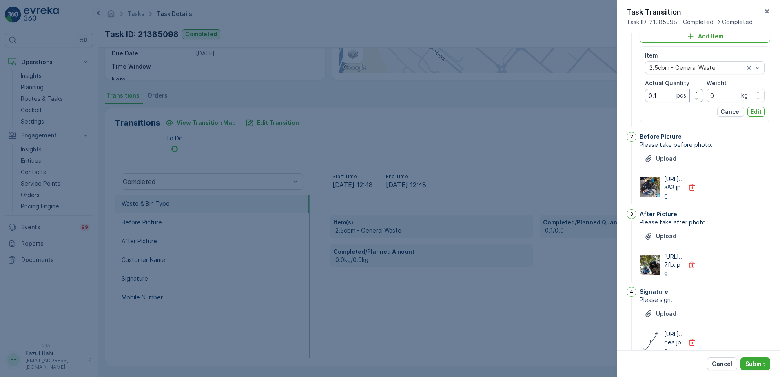
click at [659, 99] on Quantity "0.1" at bounding box center [674, 95] width 58 height 13
type Quantity "1"
click at [761, 114] on button "Edit" at bounding box center [756, 112] width 18 height 10
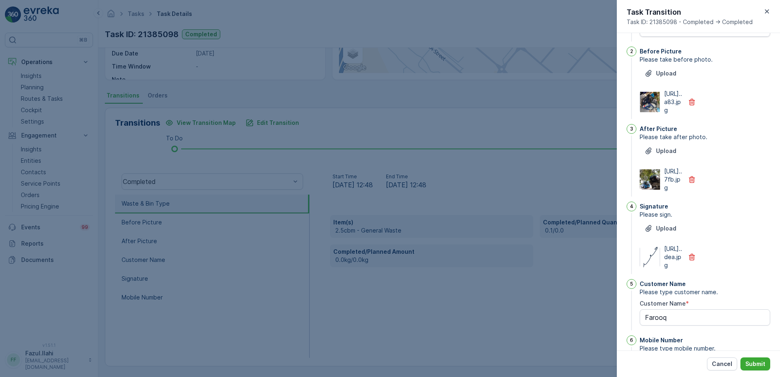
scroll to position [164, 0]
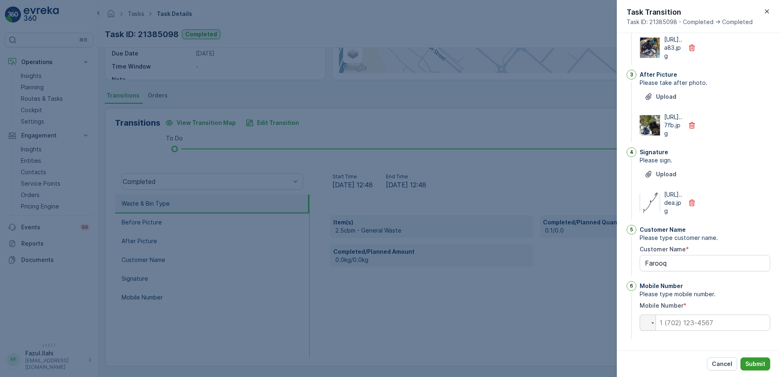
click at [753, 362] on p "Submit" at bounding box center [755, 364] width 20 height 8
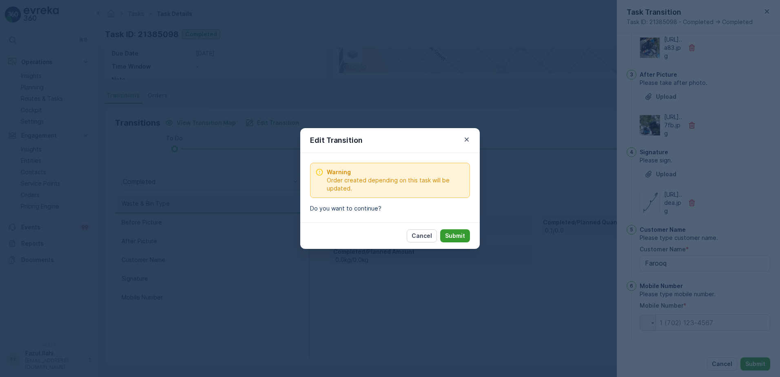
click at [445, 236] on p "Submit" at bounding box center [455, 236] width 20 height 8
type Name "Farooq"
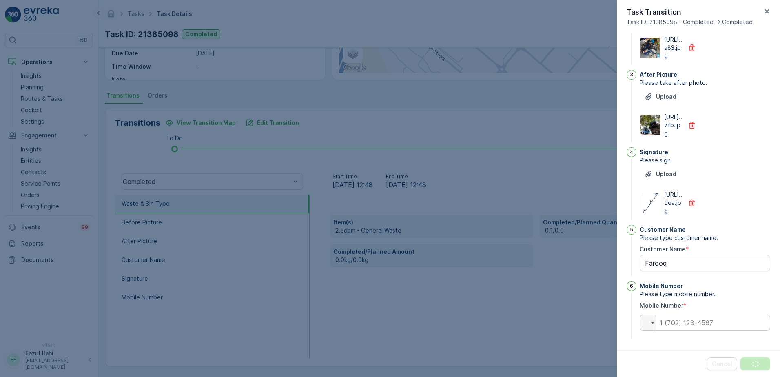
scroll to position [0, 0]
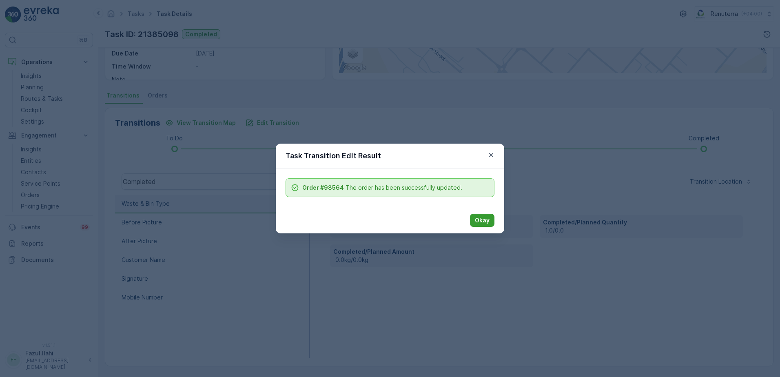
click at [477, 221] on p "Okay" at bounding box center [482, 220] width 15 height 8
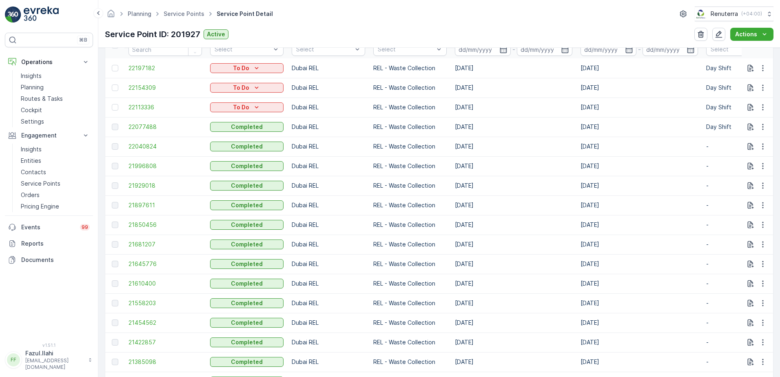
scroll to position [286, 0]
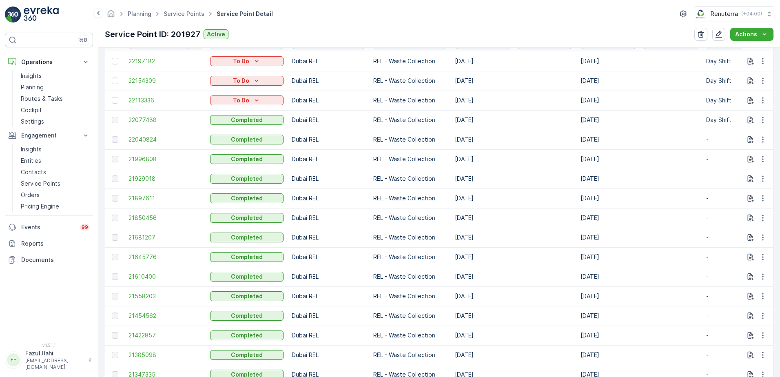
click at [142, 336] on span "21422857" at bounding box center [165, 335] width 73 height 8
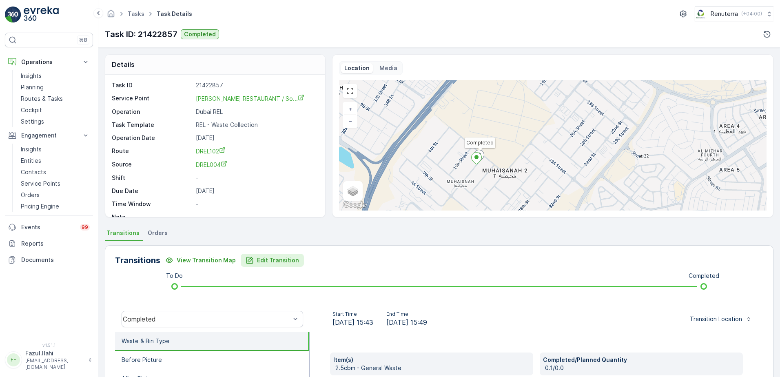
click at [267, 261] on p "Edit Transition" at bounding box center [278, 260] width 42 height 8
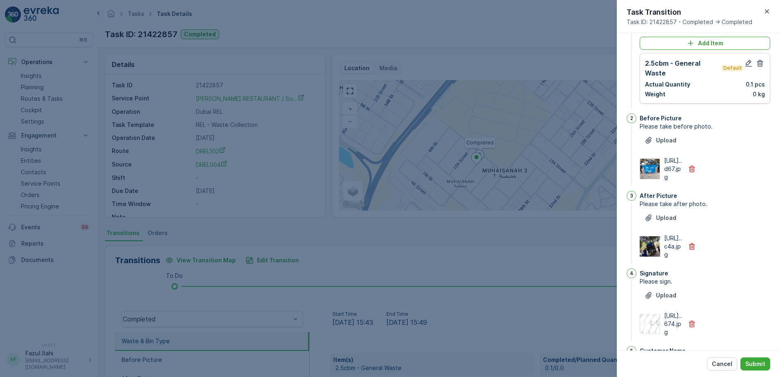
scroll to position [1, 0]
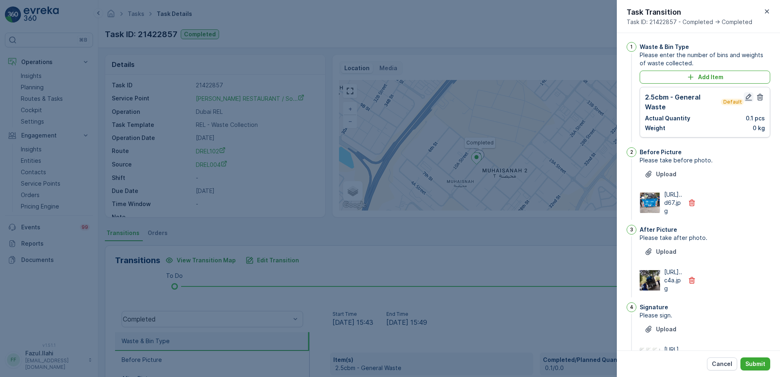
click at [749, 95] on icon "button" at bounding box center [749, 97] width 8 height 8
type Name "Farooq"
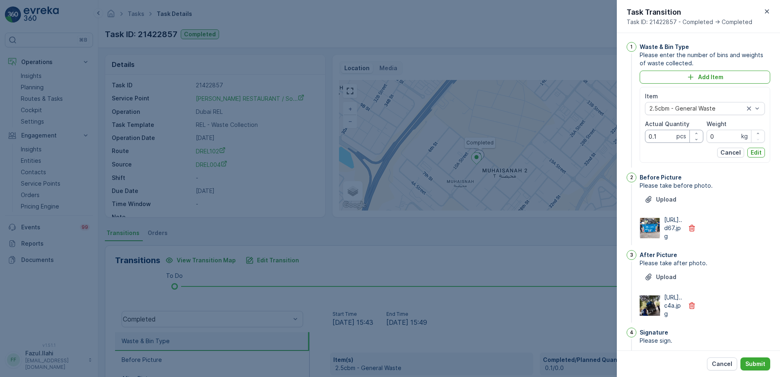
click at [661, 132] on Quantity "0.1" at bounding box center [674, 136] width 58 height 13
type Quantity "1"
click at [756, 153] on p "Edit" at bounding box center [756, 152] width 11 height 8
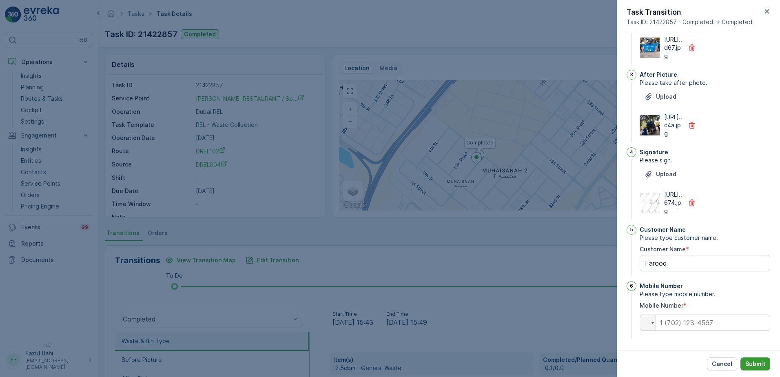
scroll to position [205, 0]
click at [757, 359] on button "Submit" at bounding box center [755, 363] width 30 height 13
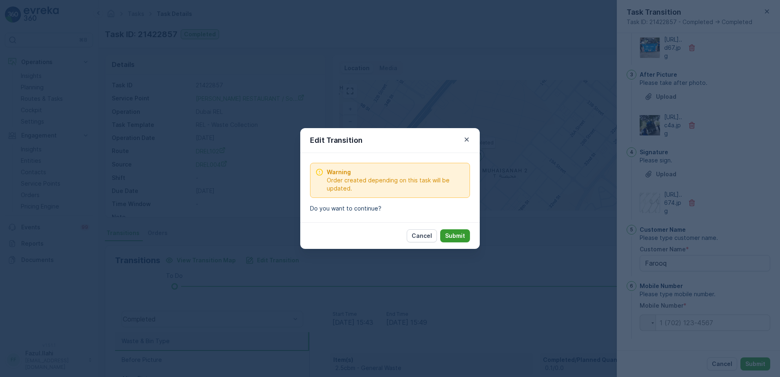
click at [450, 235] on p "Submit" at bounding box center [455, 236] width 20 height 8
type Name "Farooq"
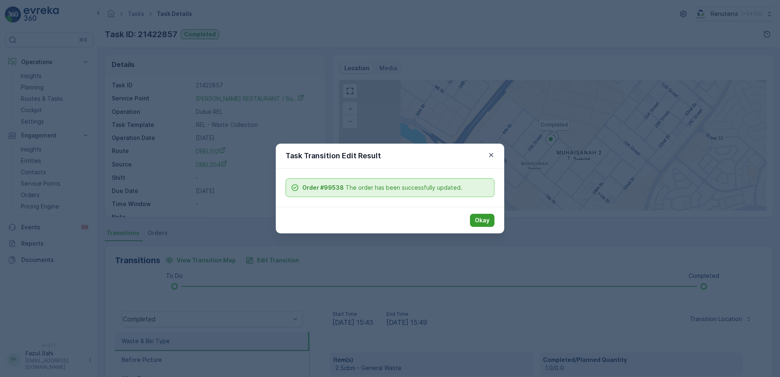
click at [474, 221] on button "Okay" at bounding box center [482, 220] width 24 height 13
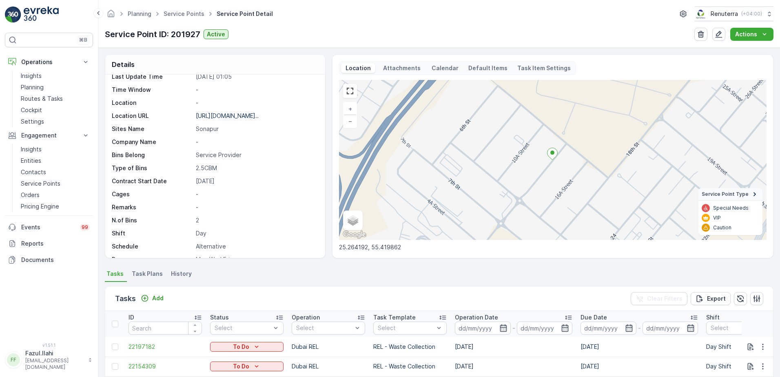
scroll to position [286, 0]
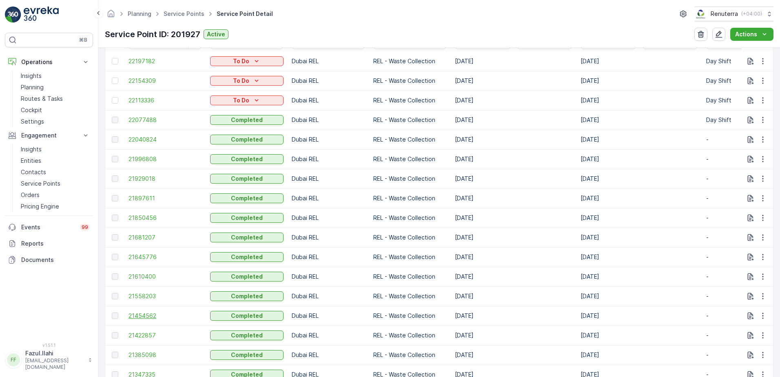
click at [145, 317] on span "21454562" at bounding box center [165, 316] width 73 height 8
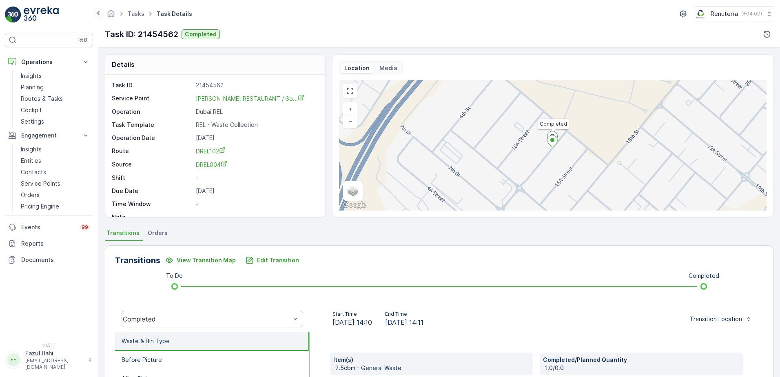
scroll to position [41, 0]
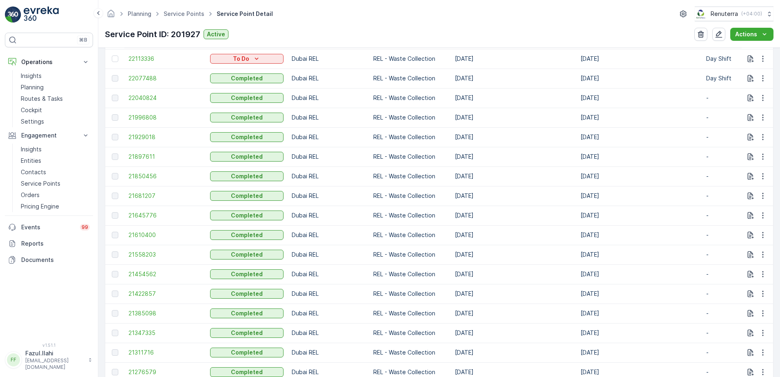
scroll to position [367, 0]
click at [143, 214] on span "21558203" at bounding box center [165, 215] width 73 height 8
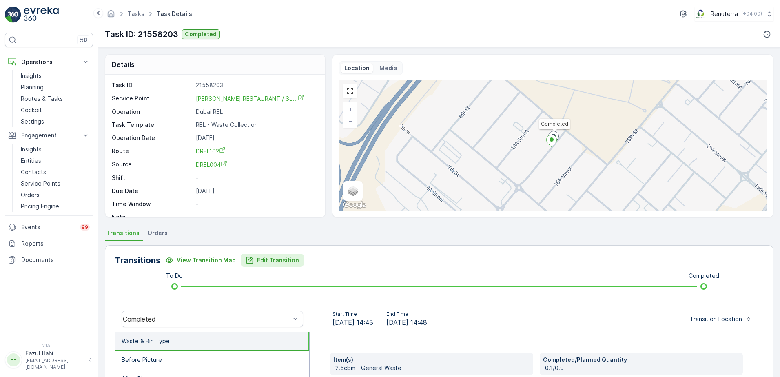
click at [284, 262] on p "Edit Transition" at bounding box center [278, 260] width 42 height 8
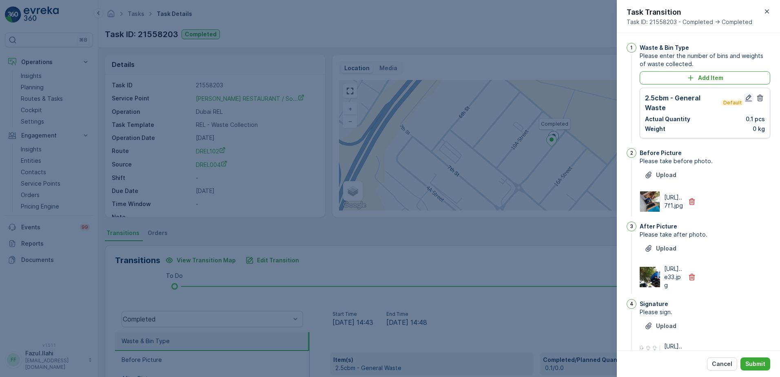
click at [748, 99] on icon "button" at bounding box center [749, 98] width 8 height 8
type Name "Farooq"
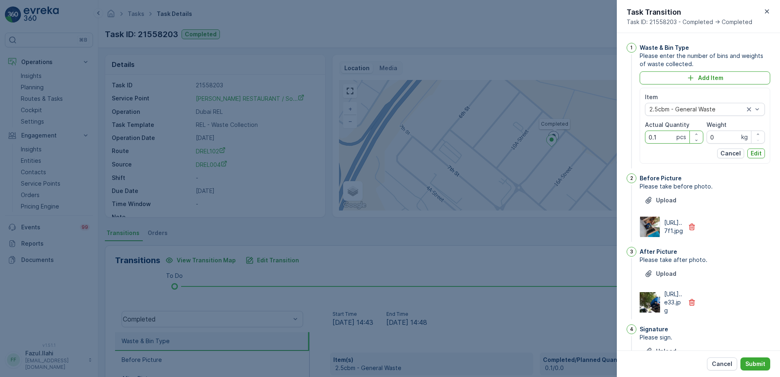
click at [665, 137] on Quantity "0.1" at bounding box center [674, 137] width 58 height 13
type Quantity "1"
click at [755, 153] on p "Edit" at bounding box center [756, 153] width 11 height 8
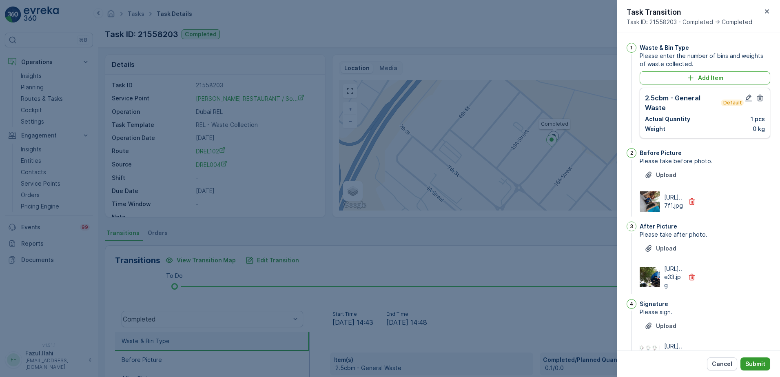
click at [756, 362] on p "Submit" at bounding box center [755, 364] width 20 height 8
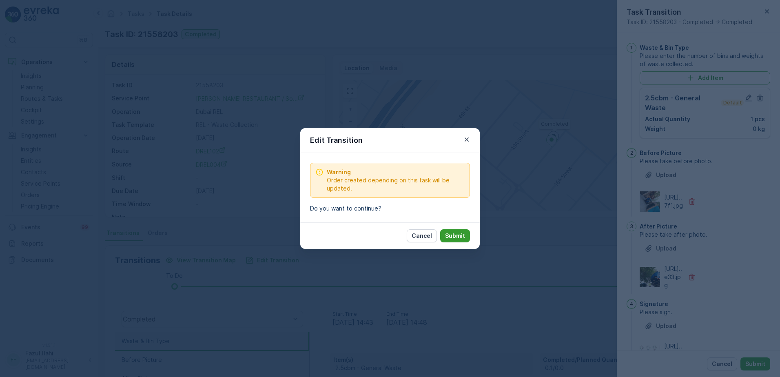
click at [452, 236] on p "Submit" at bounding box center [455, 236] width 20 height 8
type Name "Farooq"
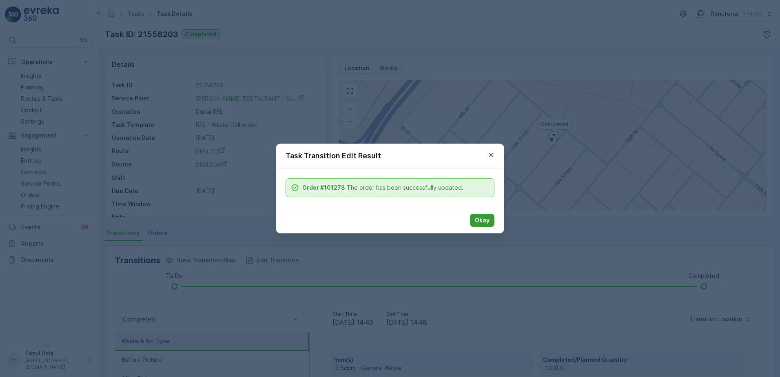
click at [481, 217] on p "Okay" at bounding box center [482, 220] width 15 height 8
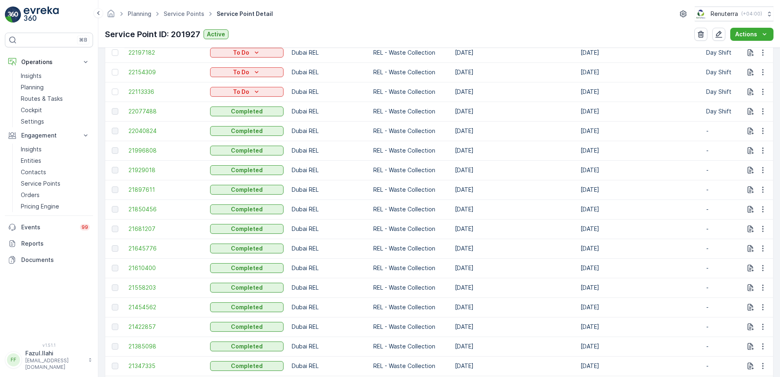
scroll to position [326, 0]
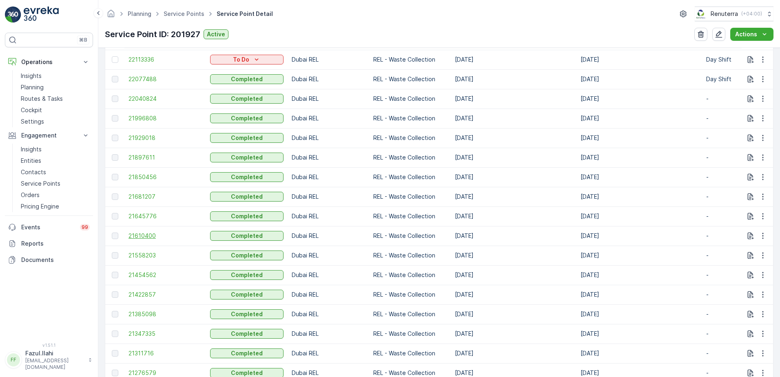
click at [140, 236] on span "21610400" at bounding box center [165, 236] width 73 height 8
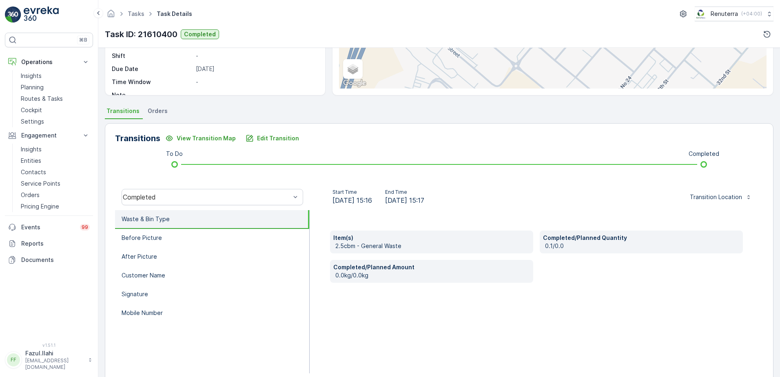
scroll to position [122, 0]
click at [266, 131] on button "Edit Transition" at bounding box center [272, 137] width 63 height 13
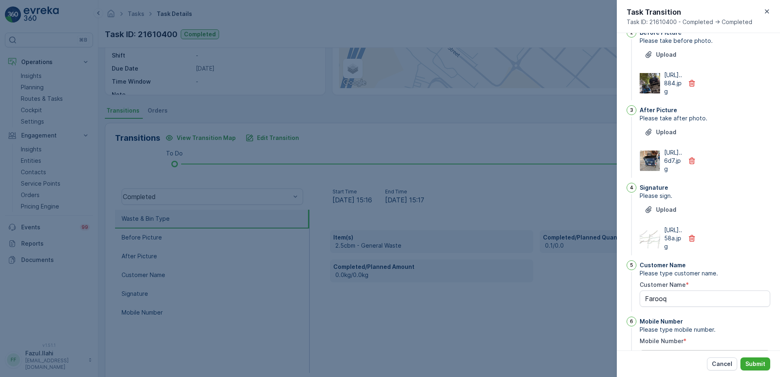
scroll to position [42, 0]
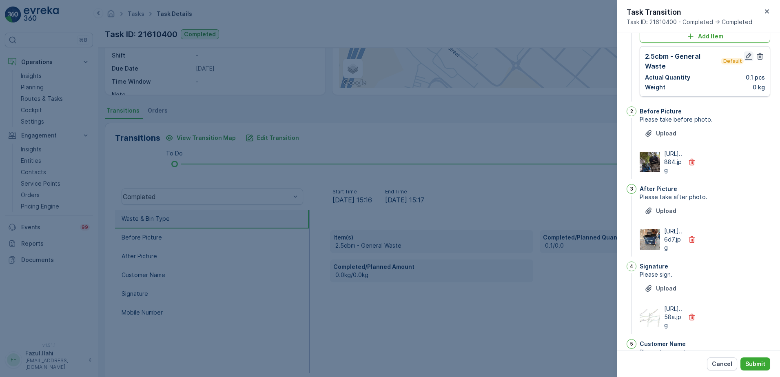
click at [745, 58] on icon "button" at bounding box center [749, 56] width 8 height 8
type Name "Farooq"
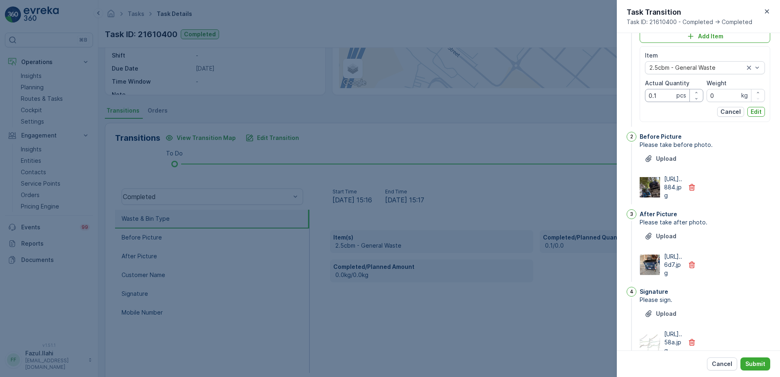
click at [658, 93] on Quantity "0.1" at bounding box center [674, 95] width 58 height 13
type Quantity "1"
click at [756, 109] on p "Edit" at bounding box center [756, 112] width 11 height 8
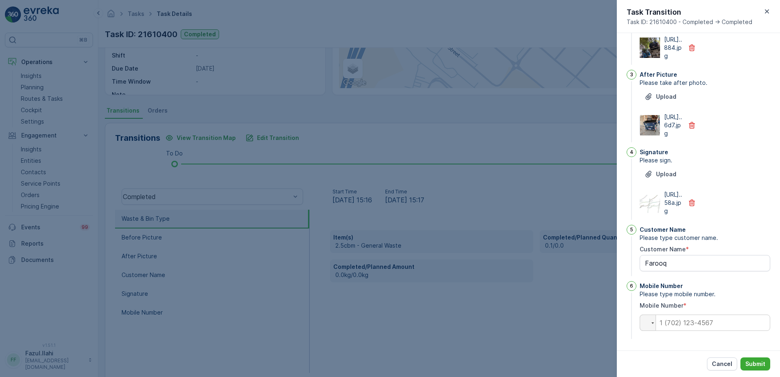
scroll to position [205, 0]
click at [753, 366] on p "Submit" at bounding box center [755, 364] width 20 height 8
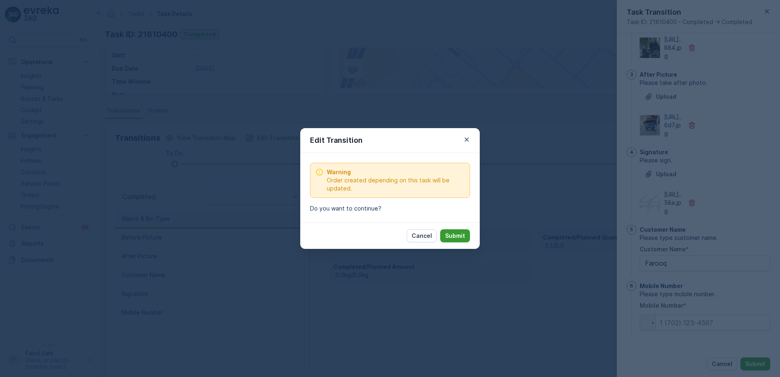
click at [451, 232] on p "Submit" at bounding box center [455, 236] width 20 height 8
type Name "Farooq"
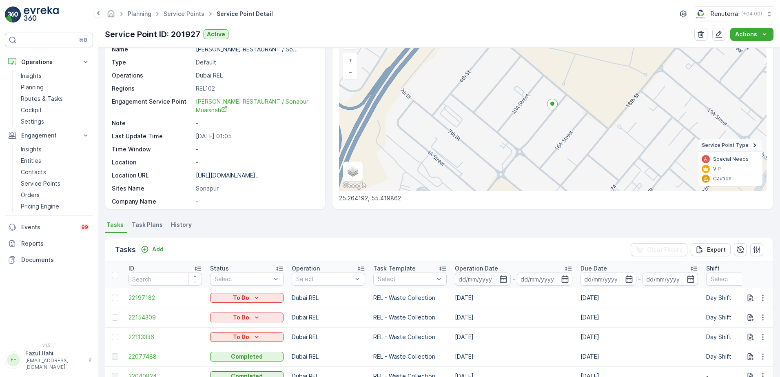
scroll to position [204, 0]
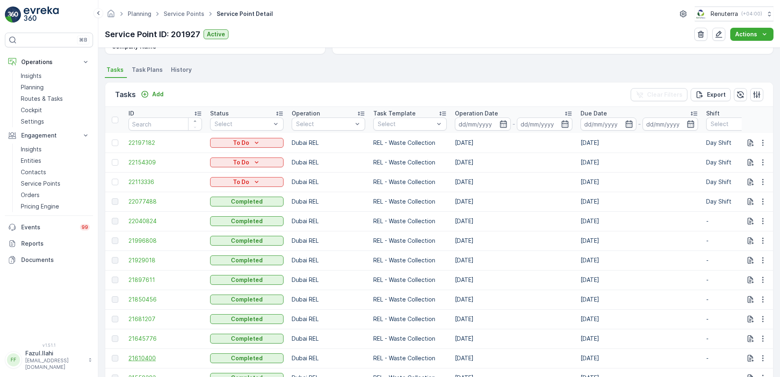
click at [140, 359] on span "21610400" at bounding box center [165, 358] width 73 height 8
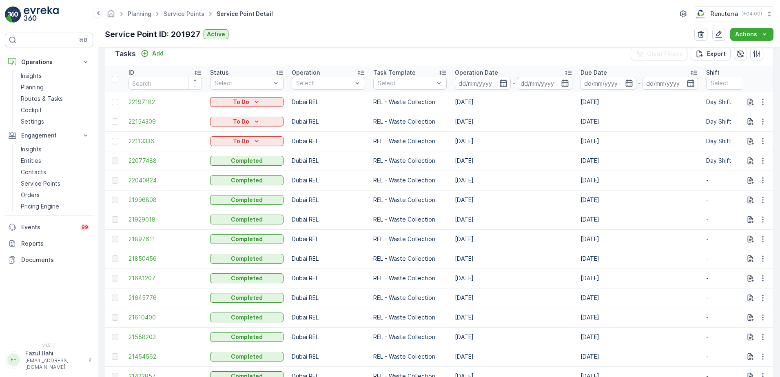
scroll to position [326, 0]
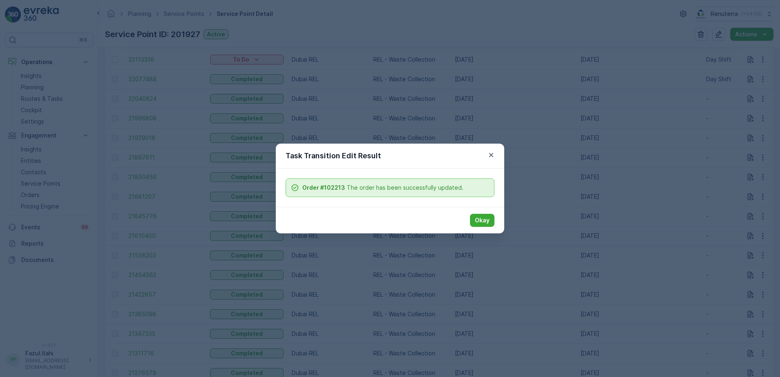
click at [475, 220] on p "Okay" at bounding box center [482, 220] width 15 height 8
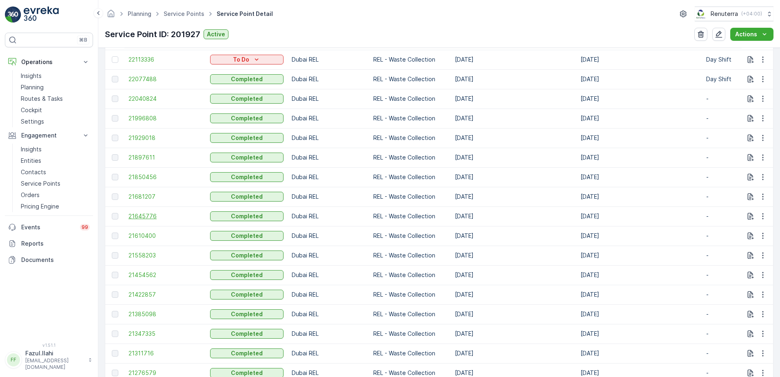
click at [142, 215] on span "21645776" at bounding box center [165, 216] width 73 height 8
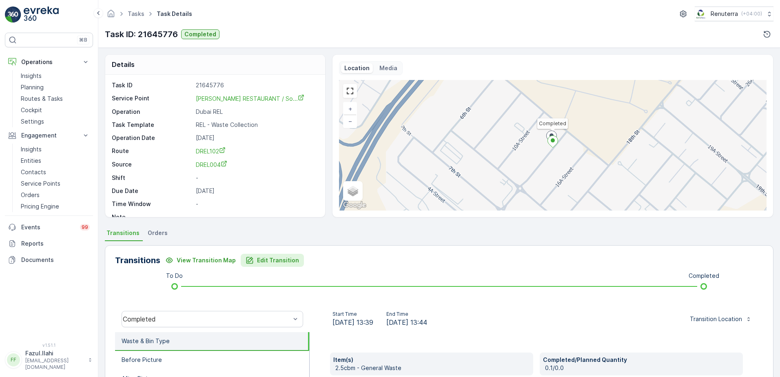
click at [284, 259] on p "Edit Transition" at bounding box center [278, 260] width 42 height 8
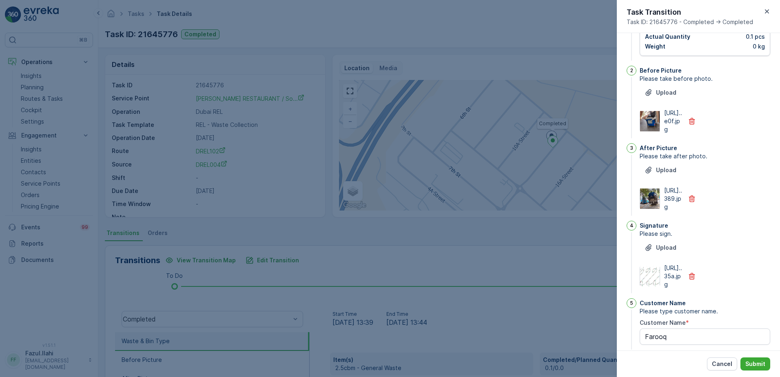
scroll to position [1, 0]
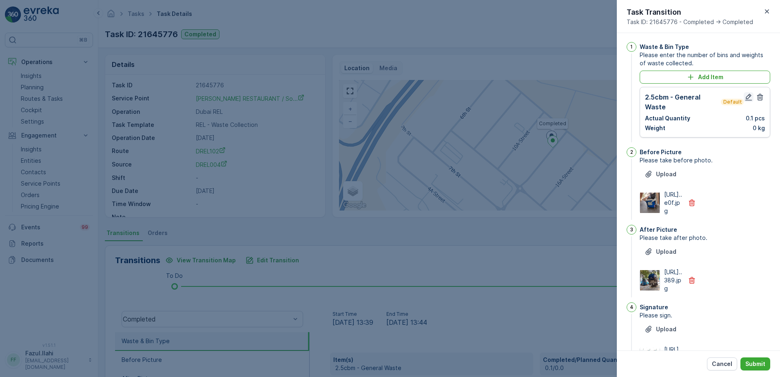
click at [745, 95] on icon "button" at bounding box center [749, 97] width 8 height 8
type Name "Farooq"
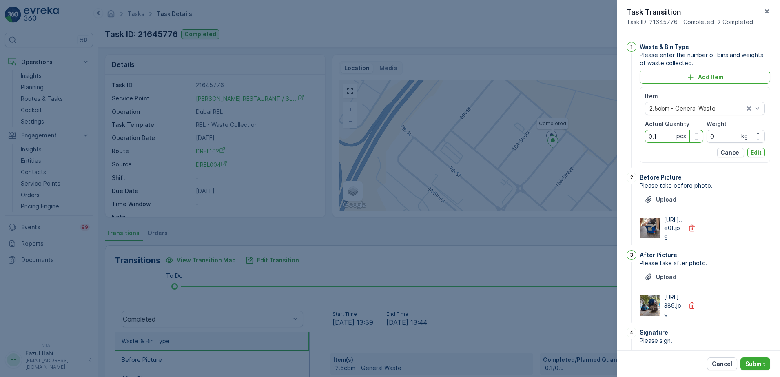
click at [665, 134] on Quantity "0.1" at bounding box center [674, 136] width 58 height 13
type Quantity "1"
click at [755, 153] on p "Edit" at bounding box center [756, 152] width 11 height 8
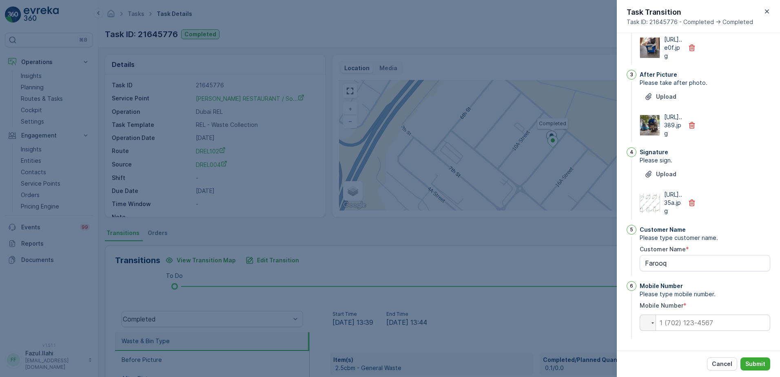
scroll to position [205, 0]
click at [765, 362] on button "Submit" at bounding box center [755, 363] width 30 height 13
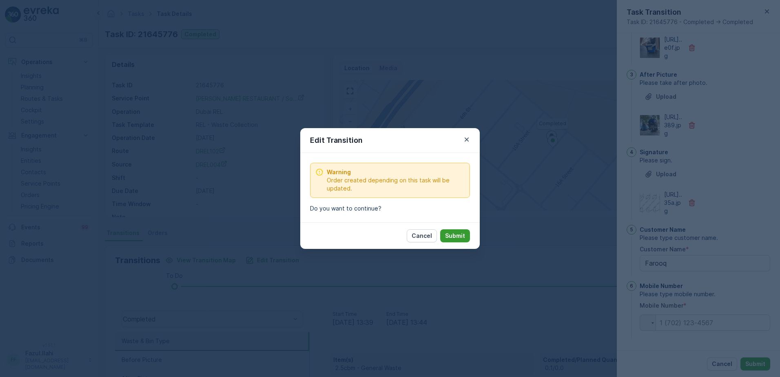
click at [465, 238] on button "Submit" at bounding box center [455, 235] width 30 height 13
type Name "Farooq"
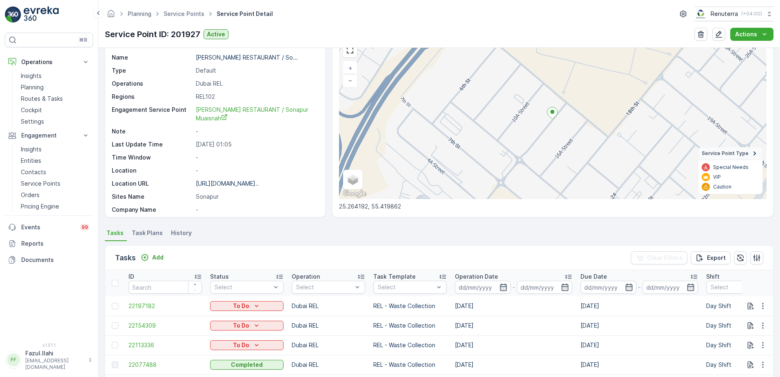
scroll to position [326, 0]
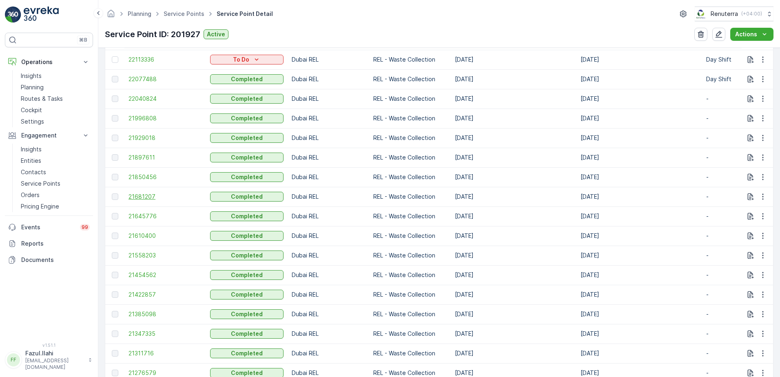
click at [137, 197] on span "21681207" at bounding box center [165, 197] width 73 height 8
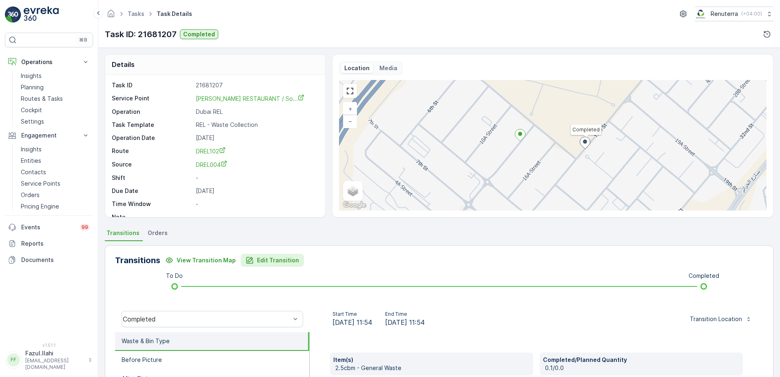
click at [272, 262] on p "Edit Transition" at bounding box center [278, 260] width 42 height 8
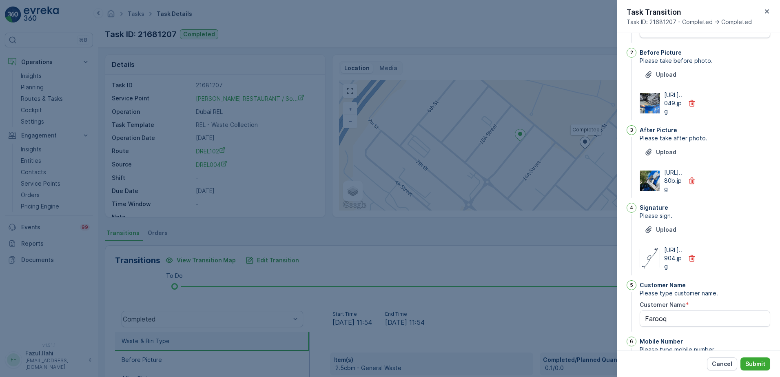
scroll to position [42, 0]
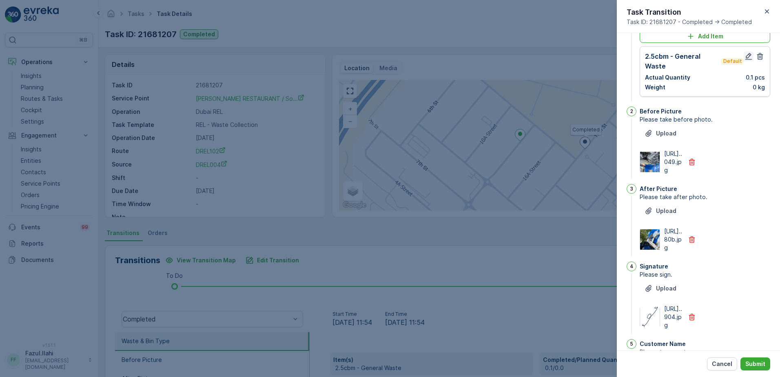
click at [745, 56] on icon "button" at bounding box center [749, 56] width 8 height 8
type Name "Farooq"
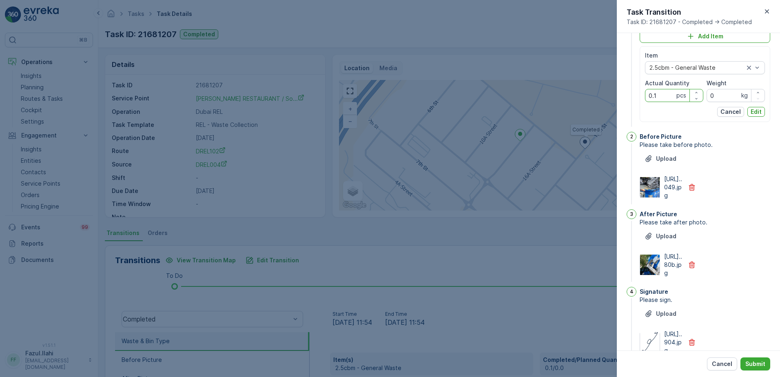
click at [660, 97] on Quantity "0.1" at bounding box center [674, 95] width 58 height 13
type Quantity "1"
click at [753, 112] on p "Edit" at bounding box center [756, 112] width 11 height 8
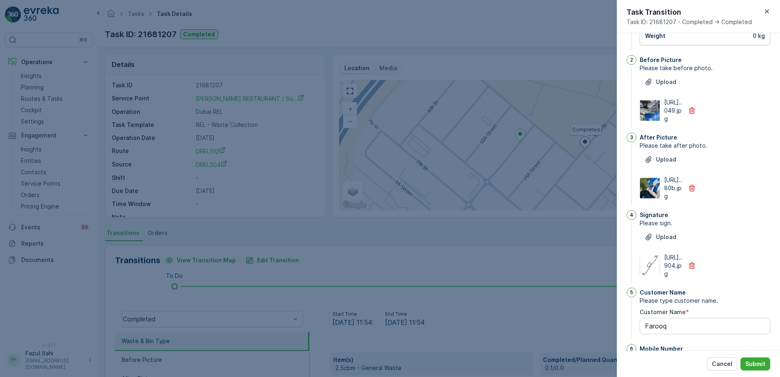
scroll to position [164, 0]
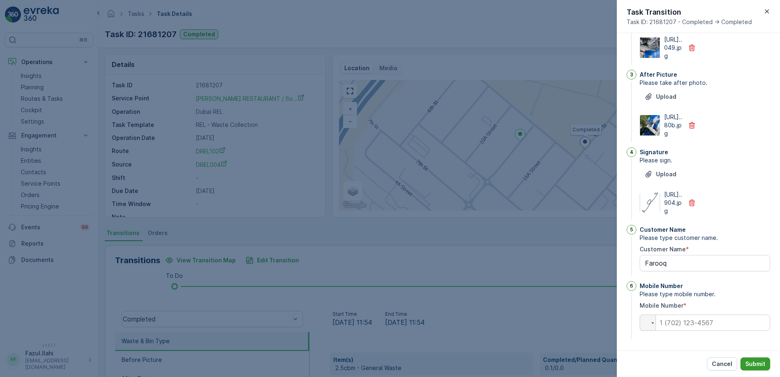
click at [754, 361] on p "Submit" at bounding box center [755, 364] width 20 height 8
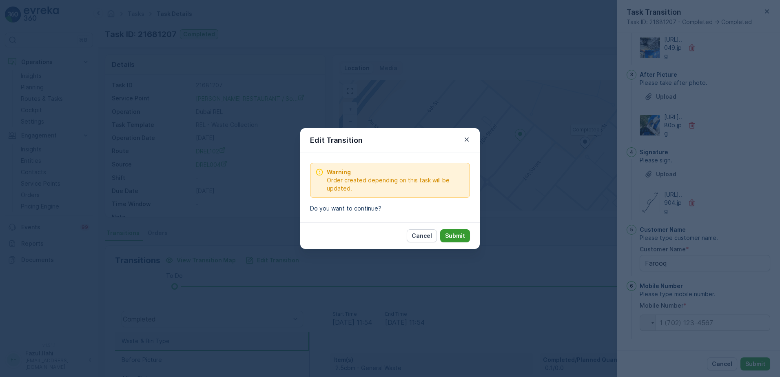
click at [464, 237] on p "Submit" at bounding box center [455, 236] width 20 height 8
type Name "Farooq"
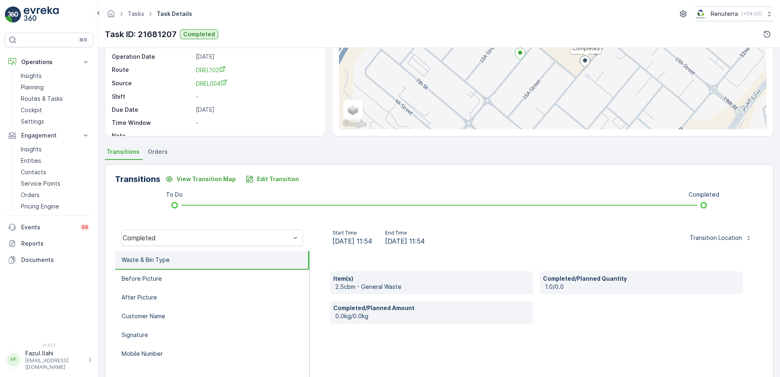
scroll to position [82, 0]
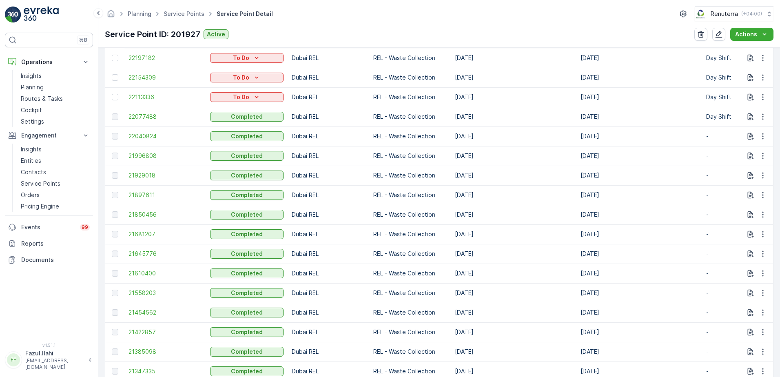
scroll to position [286, 0]
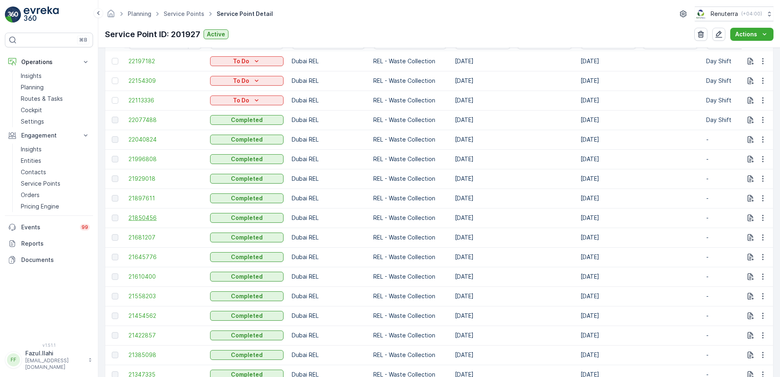
click at [144, 217] on span "21850456" at bounding box center [165, 218] width 73 height 8
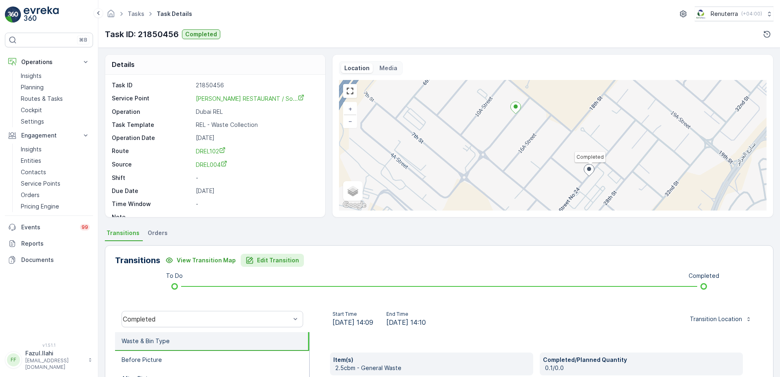
click at [273, 261] on p "Edit Transition" at bounding box center [278, 260] width 42 height 8
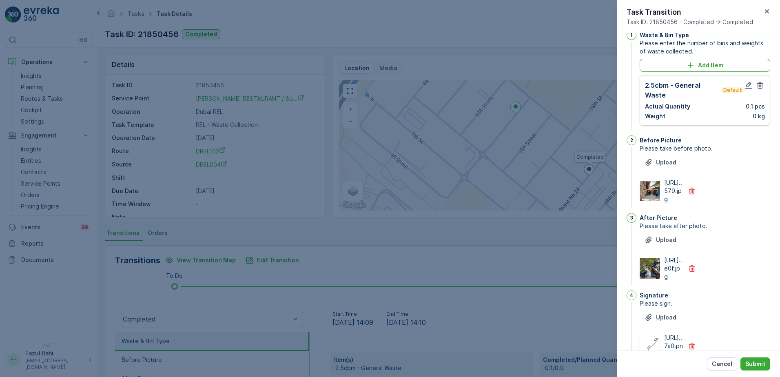
scroll to position [1, 0]
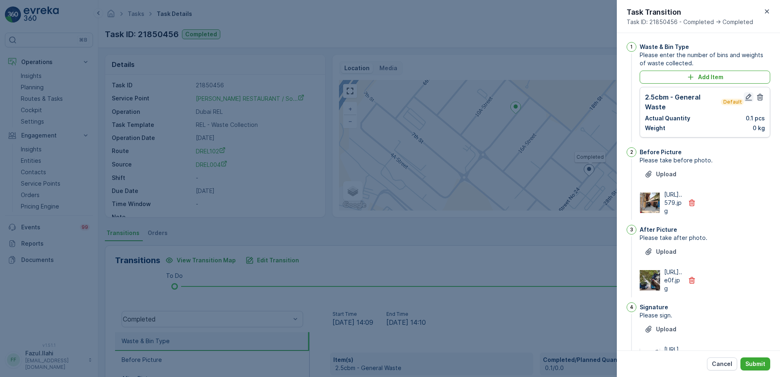
click at [747, 95] on icon "button" at bounding box center [749, 97] width 8 height 8
type Name "Farooq"
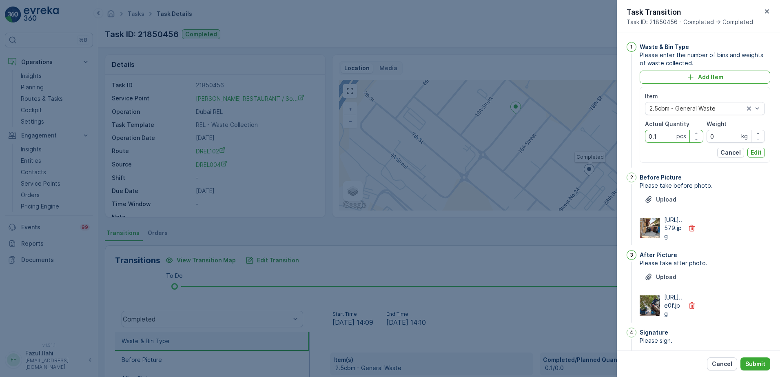
click at [658, 135] on Quantity "0.1" at bounding box center [674, 136] width 58 height 13
type Quantity "1"
click at [755, 151] on p "Edit" at bounding box center [756, 152] width 11 height 8
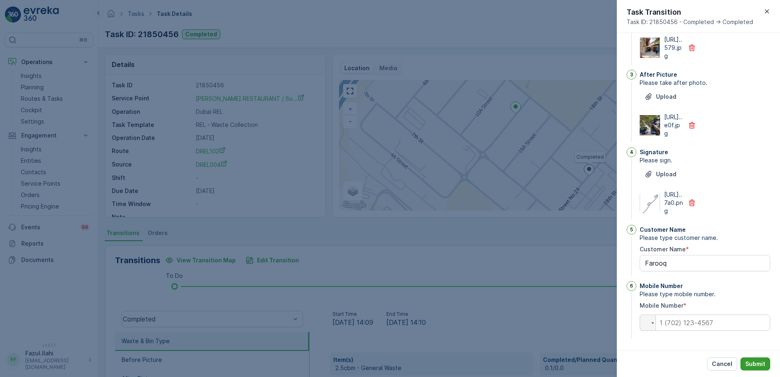
scroll to position [205, 0]
click at [756, 361] on p "Submit" at bounding box center [755, 364] width 20 height 8
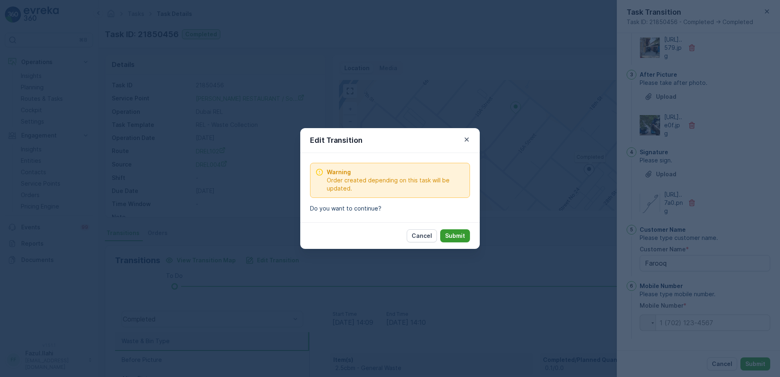
click at [452, 237] on p "Submit" at bounding box center [455, 236] width 20 height 8
type Name "Farooq"
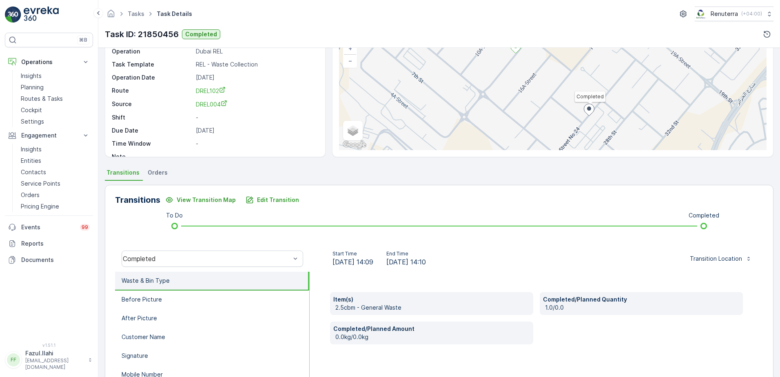
scroll to position [122, 0]
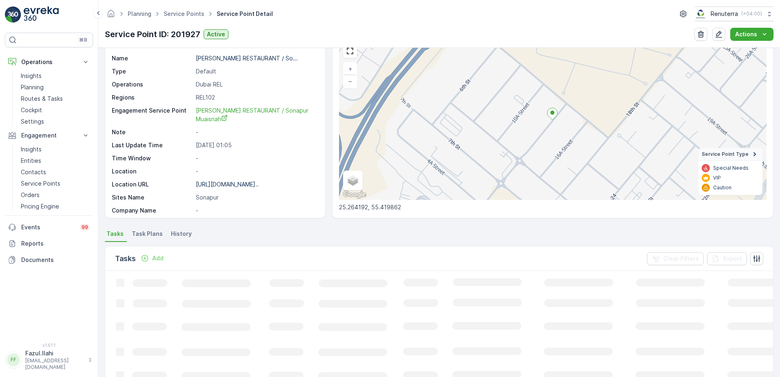
scroll to position [41, 0]
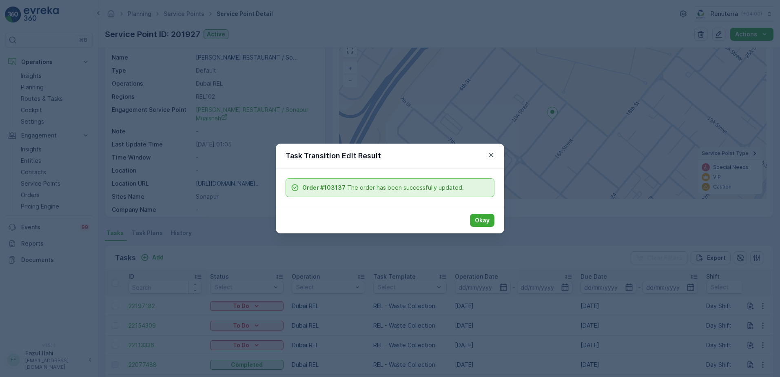
click at [485, 217] on p "Okay" at bounding box center [482, 220] width 15 height 8
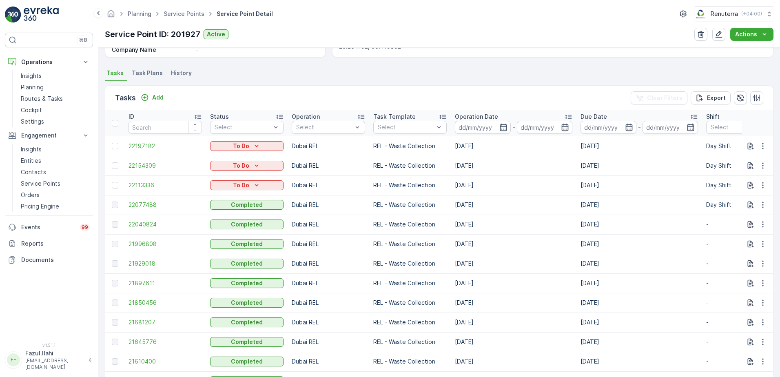
scroll to position [204, 0]
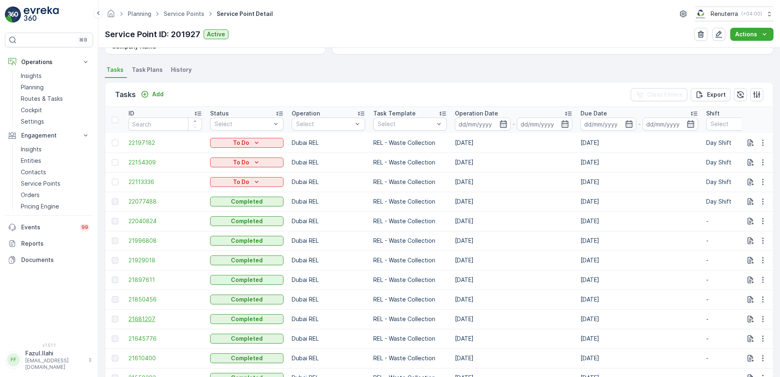
click at [136, 316] on span "21681207" at bounding box center [165, 319] width 73 height 8
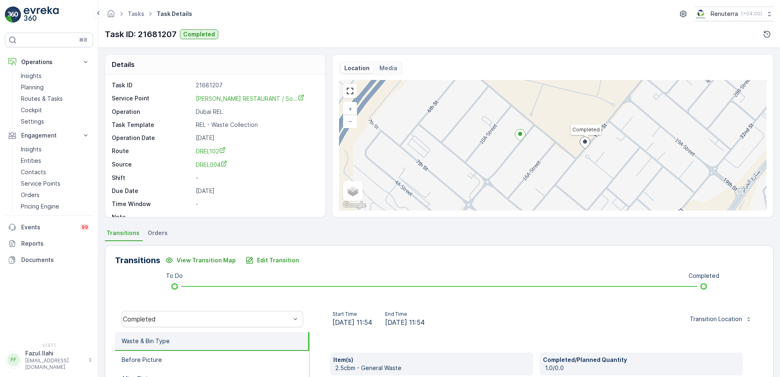
scroll to position [41, 0]
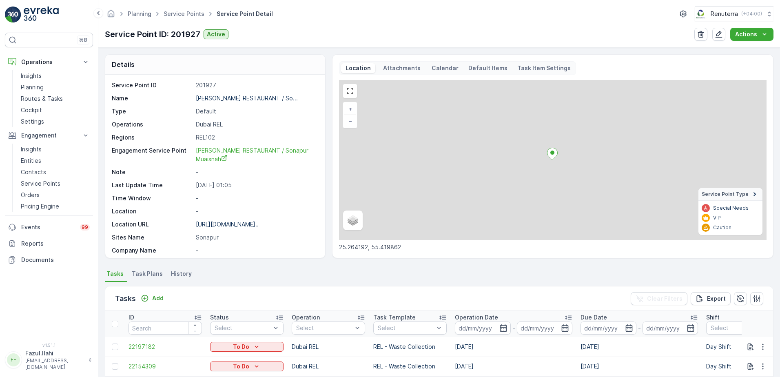
scroll to position [245, 0]
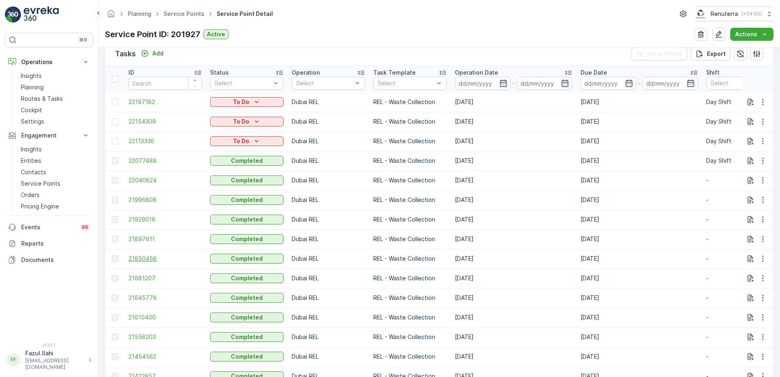
click at [148, 260] on span "21850456" at bounding box center [165, 259] width 73 height 8
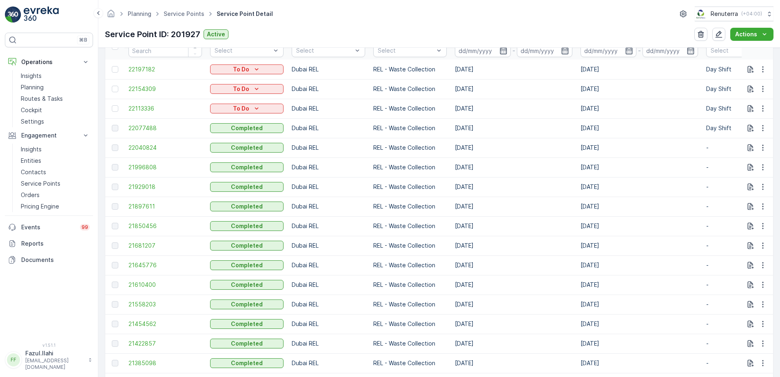
scroll to position [286, 0]
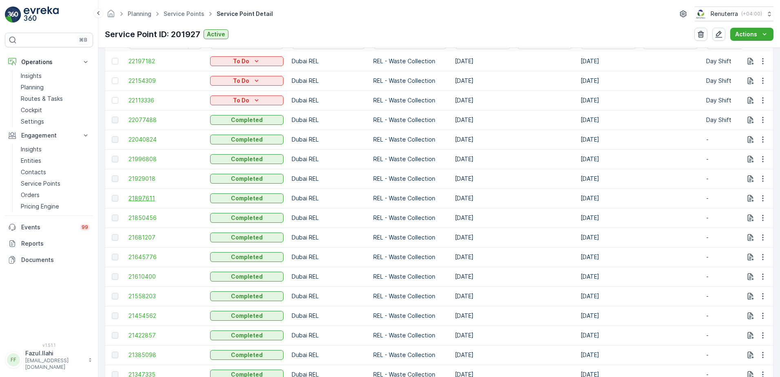
click at [147, 196] on span "21897611" at bounding box center [165, 198] width 73 height 8
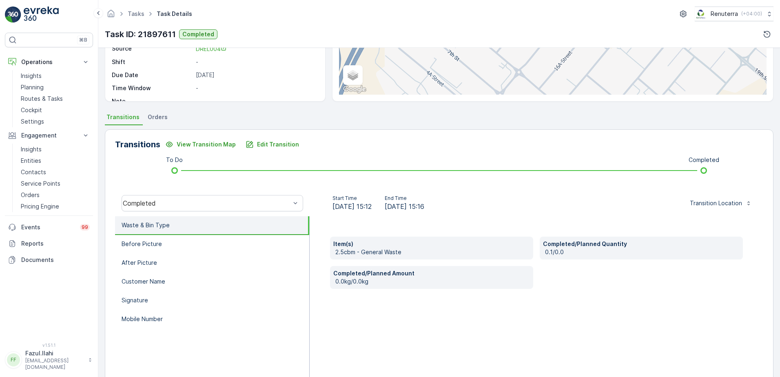
scroll to position [122, 0]
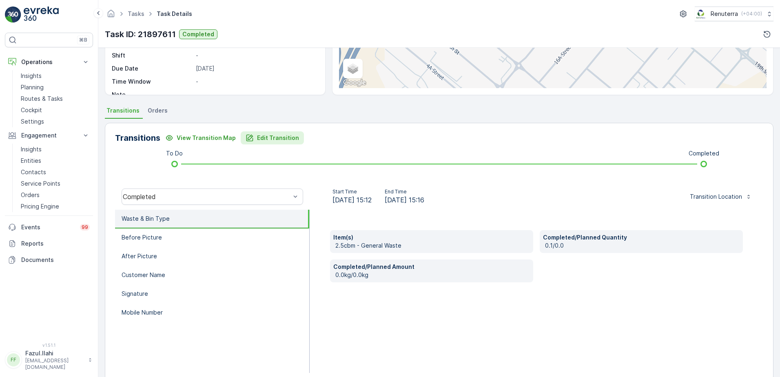
click at [287, 134] on p "Edit Transition" at bounding box center [278, 138] width 42 height 8
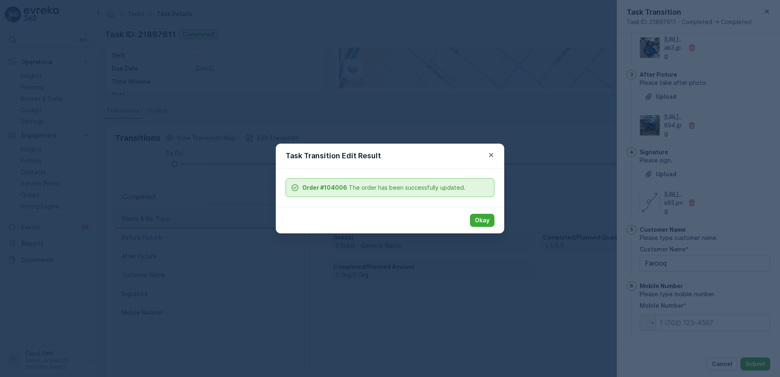
scroll to position [42, 0]
click at [483, 226] on button "Okay" at bounding box center [482, 220] width 24 height 13
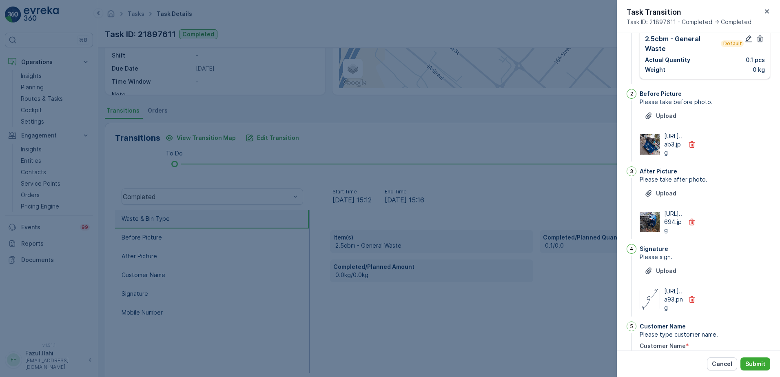
scroll to position [0, 0]
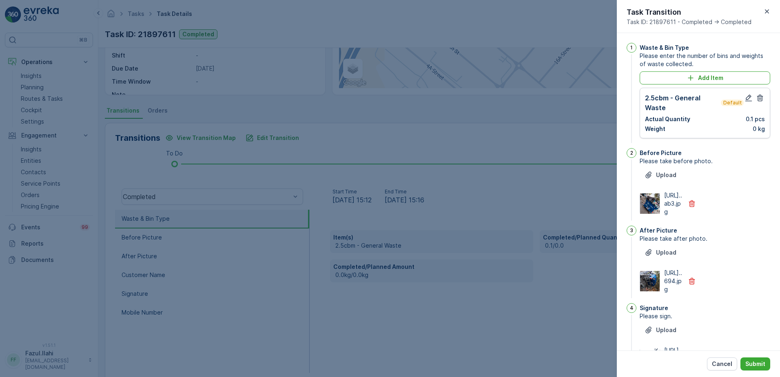
click at [746, 103] on div at bounding box center [754, 103] width 21 height 20
click at [745, 98] on icon "button" at bounding box center [749, 98] width 8 height 8
type Name "Farooq"
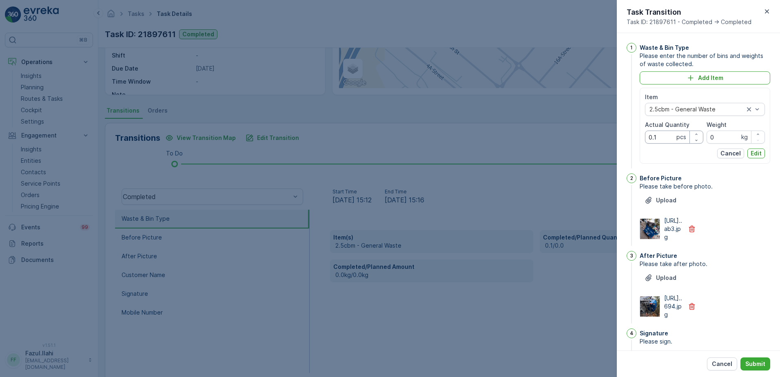
click at [661, 139] on Quantity "0.1" at bounding box center [674, 137] width 58 height 13
type Quantity "1"
click at [755, 153] on p "Edit" at bounding box center [756, 153] width 11 height 8
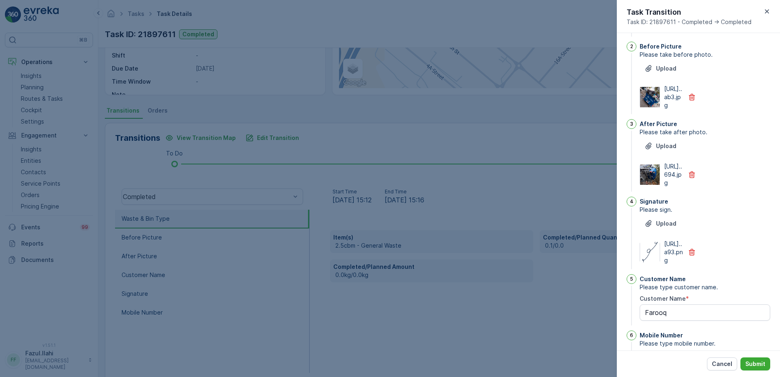
scroll to position [163, 0]
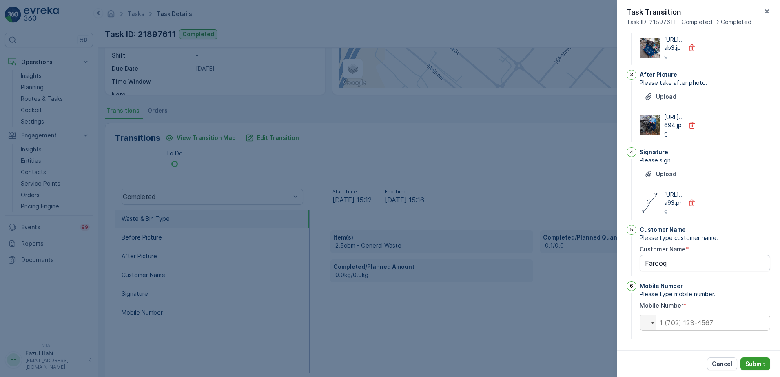
click at [762, 365] on p "Submit" at bounding box center [755, 364] width 20 height 8
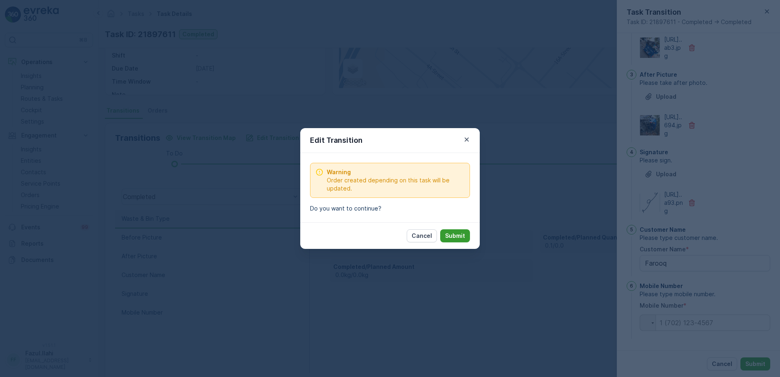
click at [459, 237] on p "Submit" at bounding box center [455, 236] width 20 height 8
type Name "Farooq"
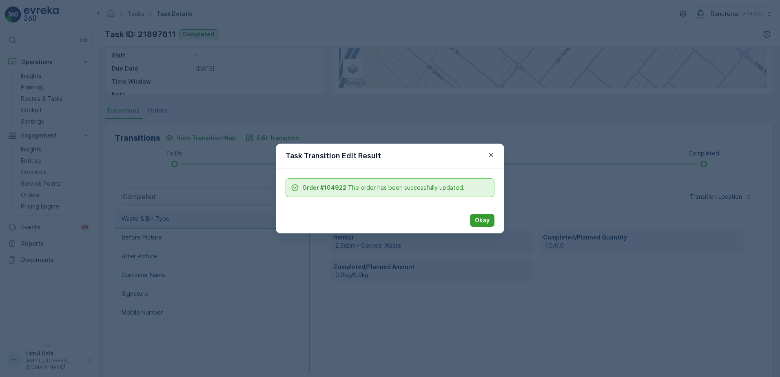
click at [480, 218] on p "Okay" at bounding box center [482, 220] width 15 height 8
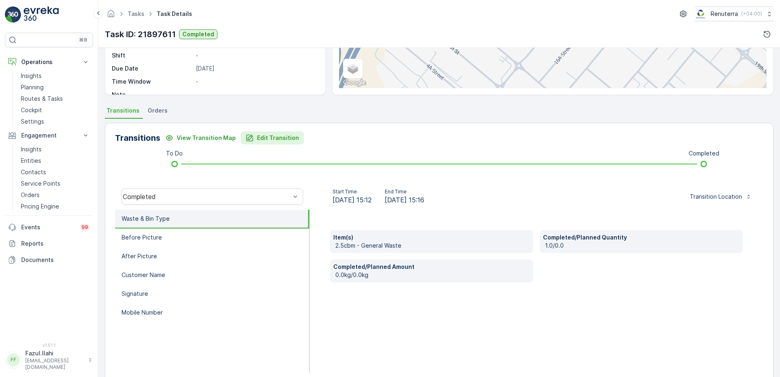
click at [280, 135] on p "Edit Transition" at bounding box center [278, 138] width 42 height 8
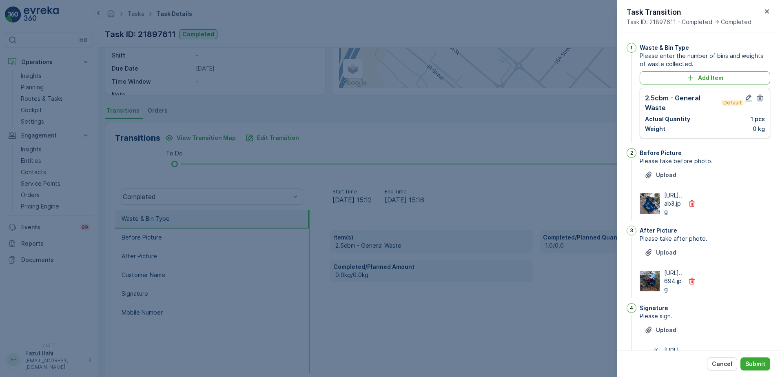
scroll to position [205, 0]
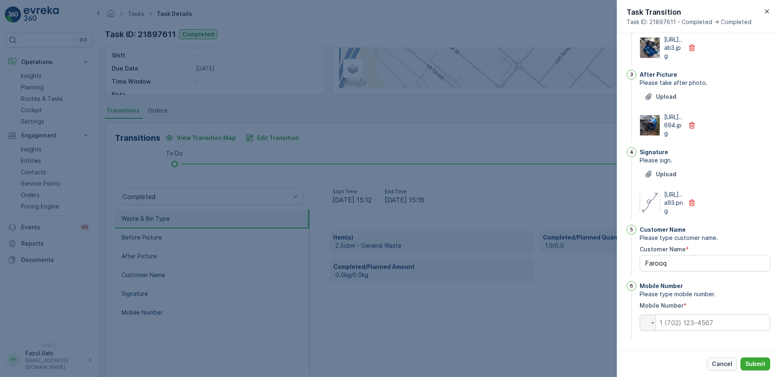
click at [719, 367] on p "Cancel" at bounding box center [722, 364] width 20 height 8
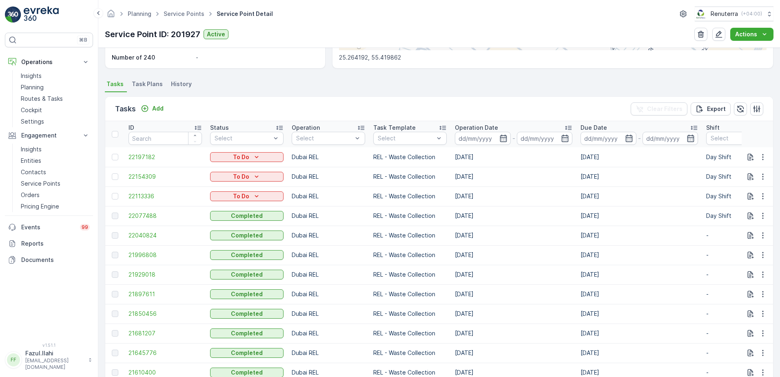
scroll to position [204, 0]
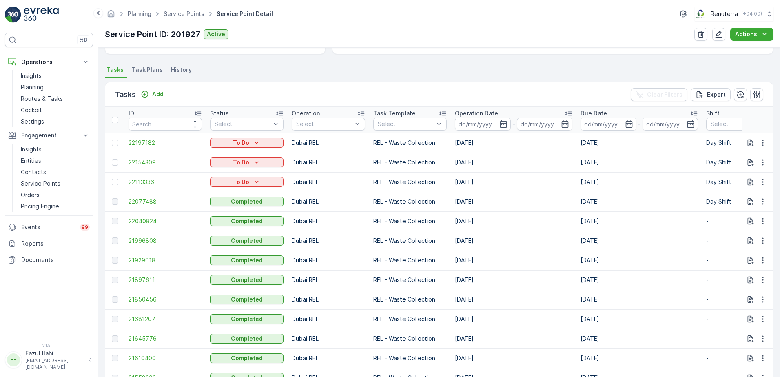
click at [144, 257] on body "⌘B Operations Insights Planning Routes & Tasks Cockpit Settings Engagement Insi…" at bounding box center [390, 188] width 780 height 377
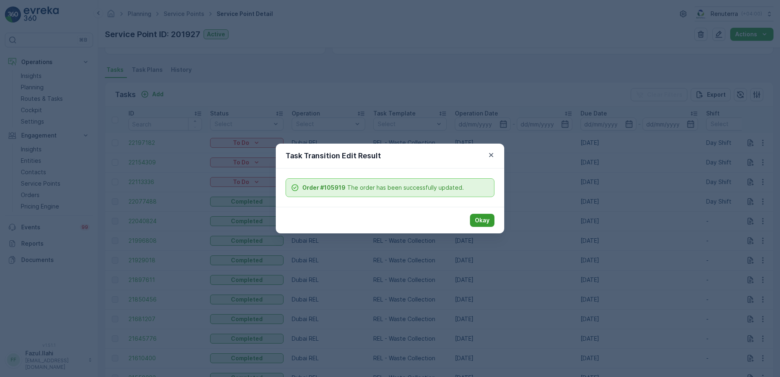
click at [480, 221] on p "Okay" at bounding box center [482, 220] width 15 height 8
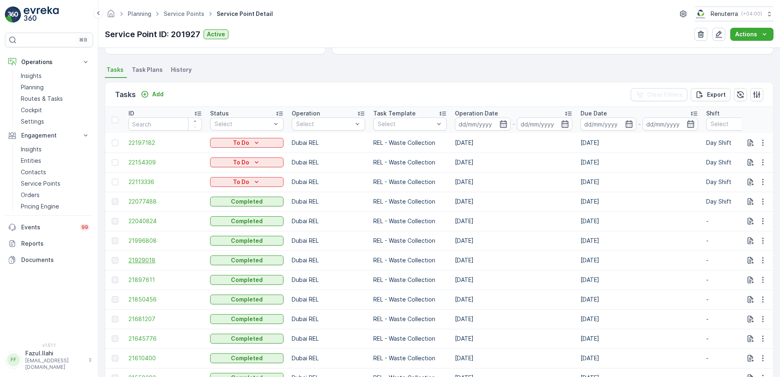
click at [142, 260] on span "21929018" at bounding box center [165, 260] width 73 height 8
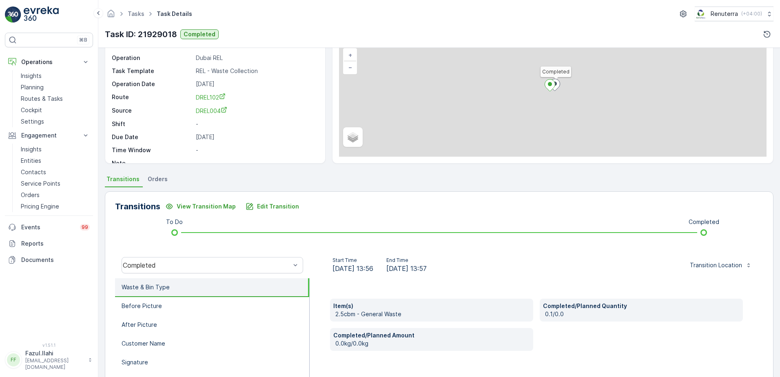
scroll to position [82, 0]
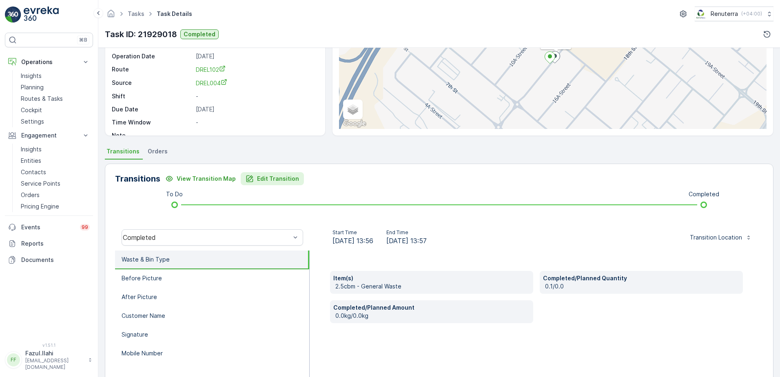
click at [270, 181] on p "Edit Transition" at bounding box center [278, 179] width 42 height 8
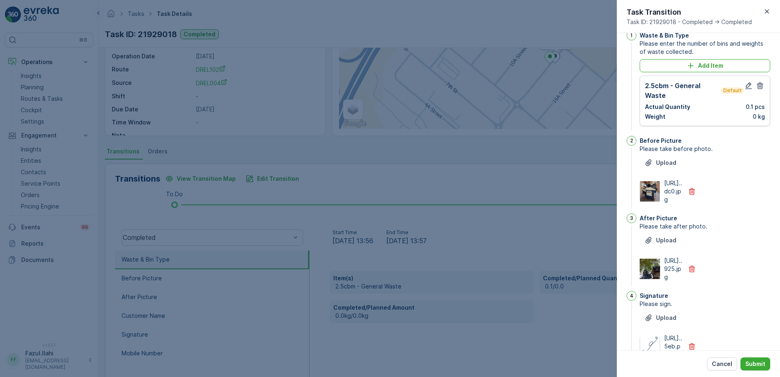
scroll to position [1, 0]
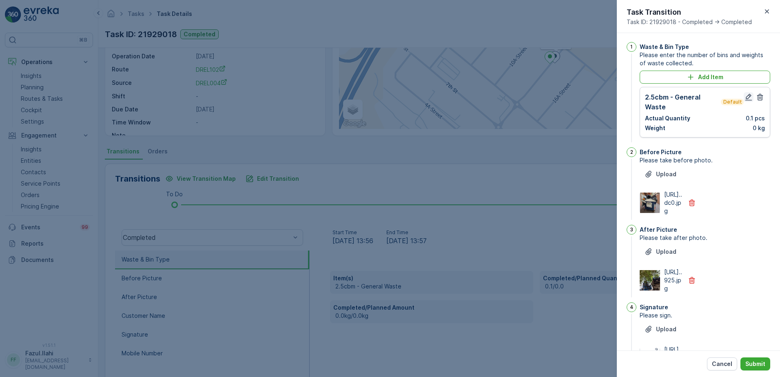
click at [745, 94] on icon "button" at bounding box center [749, 97] width 8 height 8
type Name "Farooq"
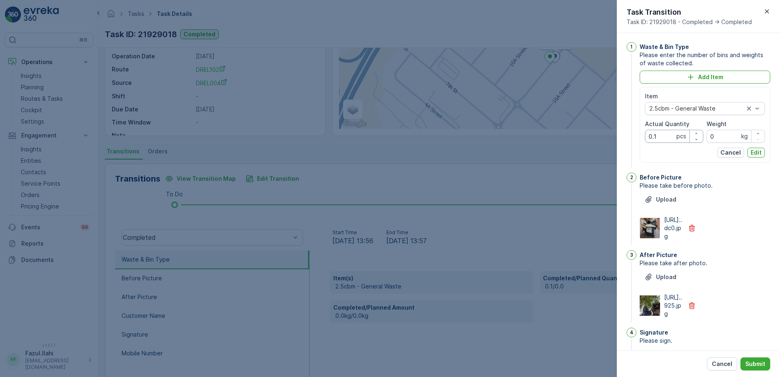
click at [661, 136] on Quantity "0.1" at bounding box center [674, 136] width 58 height 13
type Quantity "1"
click at [747, 152] on button "Edit" at bounding box center [756, 153] width 18 height 10
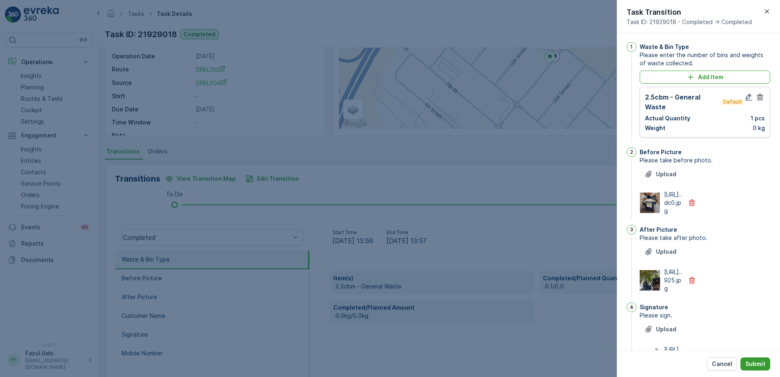
click at [754, 361] on p "Submit" at bounding box center [755, 364] width 20 height 8
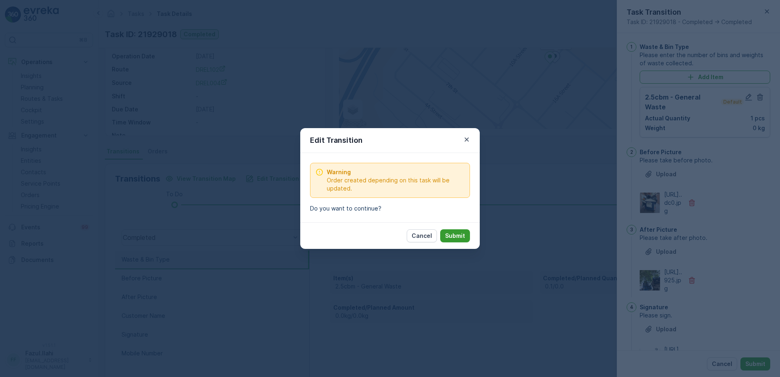
click at [459, 233] on p "Submit" at bounding box center [455, 236] width 20 height 8
type Name "Farooq"
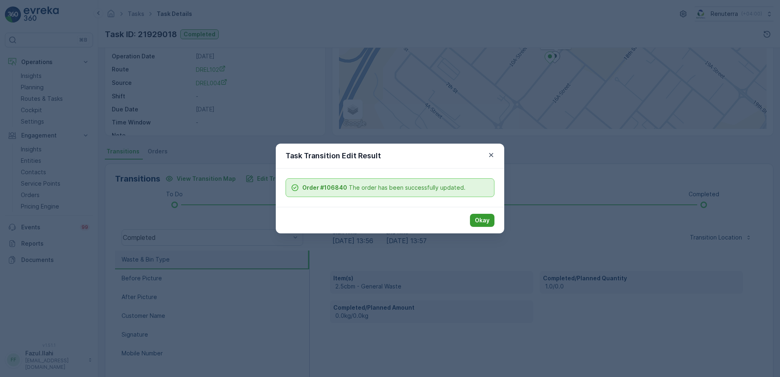
click at [487, 221] on p "Okay" at bounding box center [482, 220] width 15 height 8
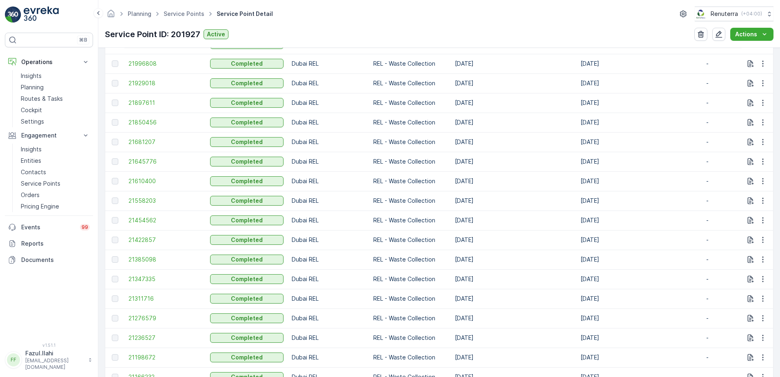
scroll to position [367, 0]
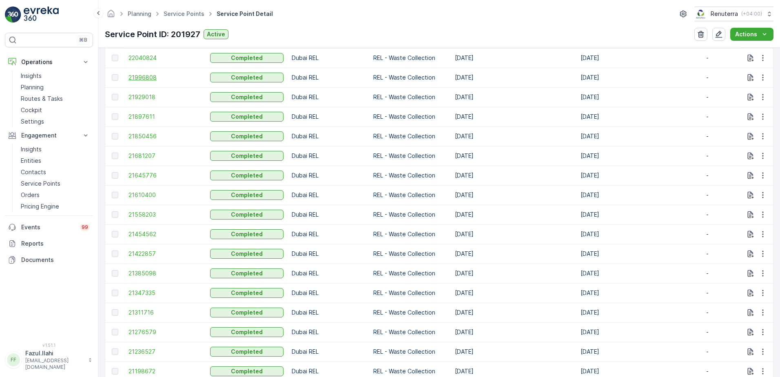
click at [137, 78] on span "21996808" at bounding box center [165, 77] width 73 height 8
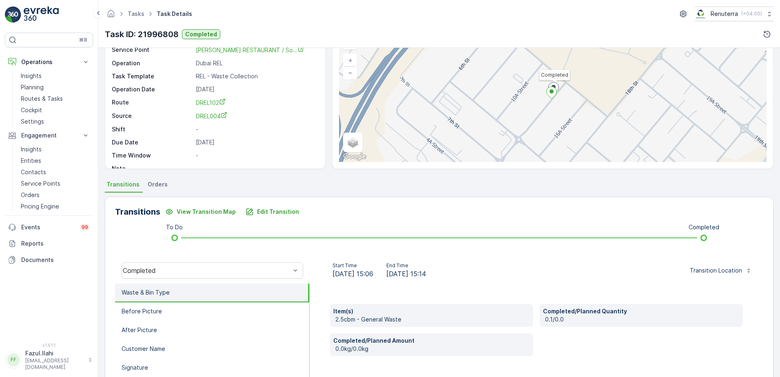
scroll to position [82, 0]
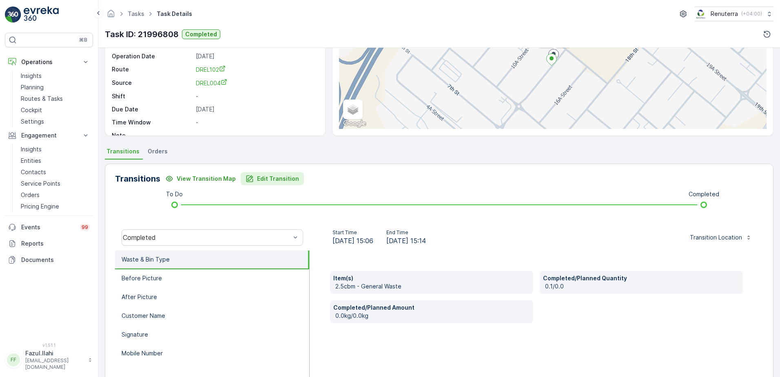
click at [270, 175] on p "Edit Transition" at bounding box center [278, 179] width 42 height 8
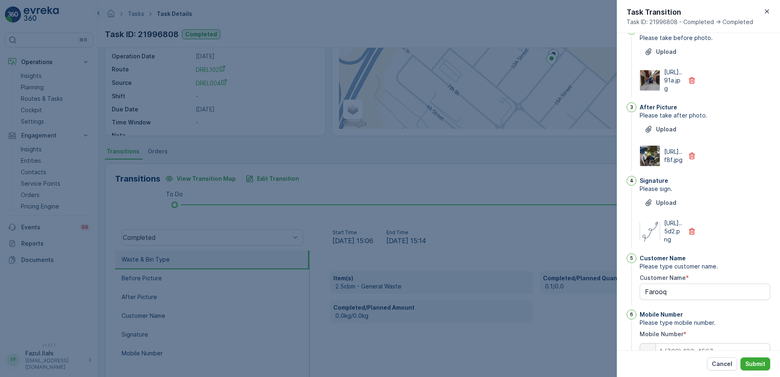
scroll to position [1, 0]
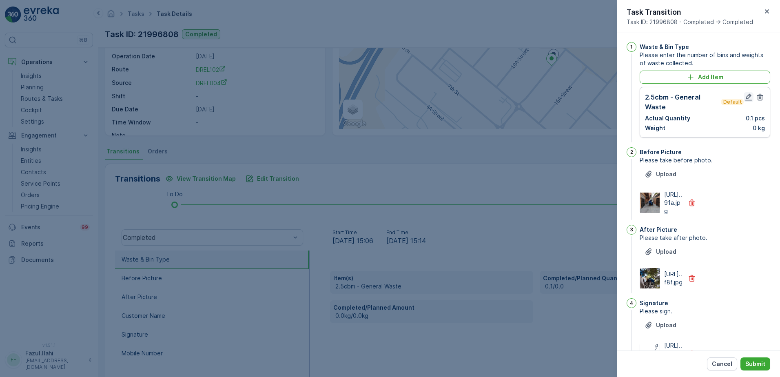
click at [747, 98] on icon "button" at bounding box center [748, 97] width 7 height 7
type Name "Farooq"
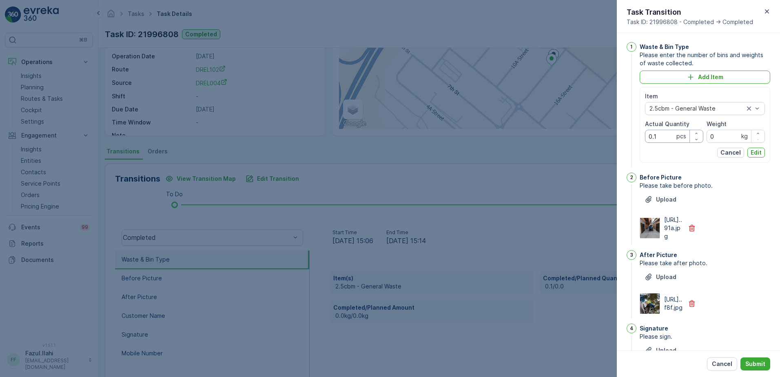
click at [667, 140] on Quantity "0.1" at bounding box center [674, 136] width 58 height 13
type Quantity "1"
click at [753, 155] on p "Edit" at bounding box center [756, 152] width 11 height 8
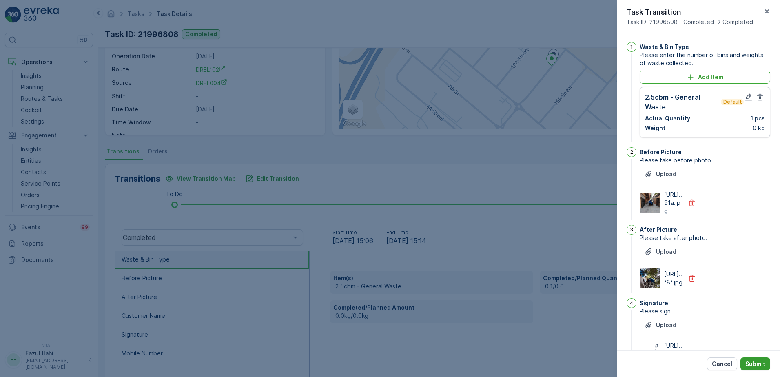
click at [753, 366] on p "Submit" at bounding box center [755, 364] width 20 height 8
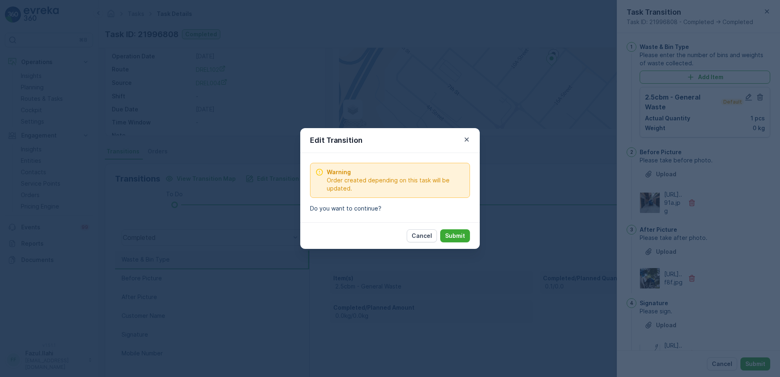
click at [458, 248] on div "Cancel Submit" at bounding box center [389, 235] width 179 height 27
click at [451, 233] on p "Submit" at bounding box center [455, 236] width 20 height 8
type Name "Farooq"
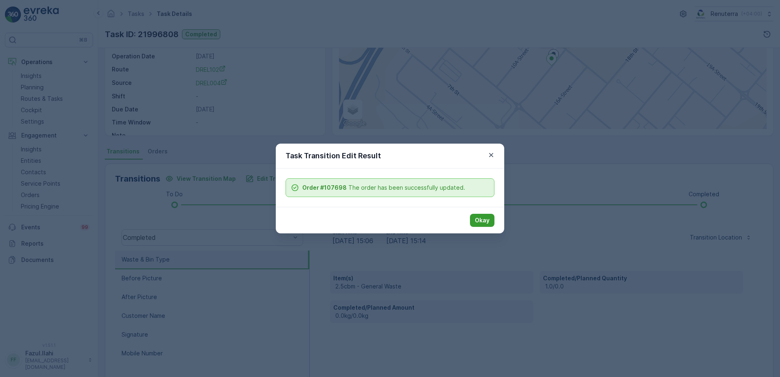
click at [478, 224] on p "Okay" at bounding box center [482, 220] width 15 height 8
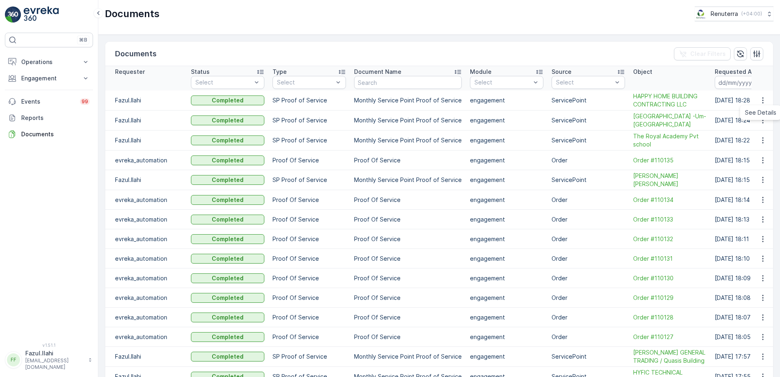
click at [763, 100] on icon "button" at bounding box center [763, 100] width 8 height 8
click at [759, 113] on span "See Details" at bounding box center [760, 113] width 31 height 8
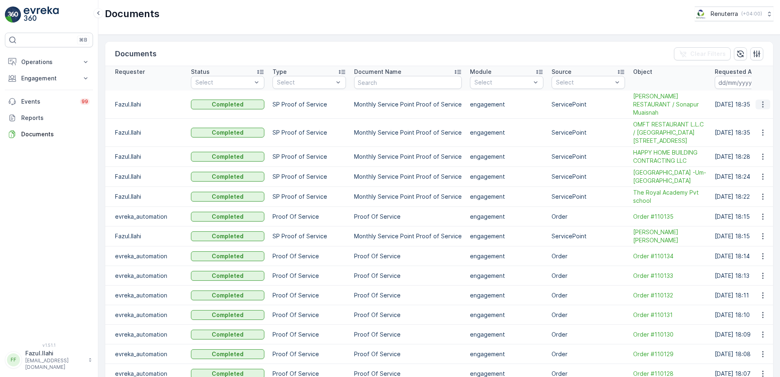
click at [764, 106] on icon "button" at bounding box center [763, 104] width 8 height 8
click at [755, 117] on span "See Details" at bounding box center [760, 117] width 31 height 8
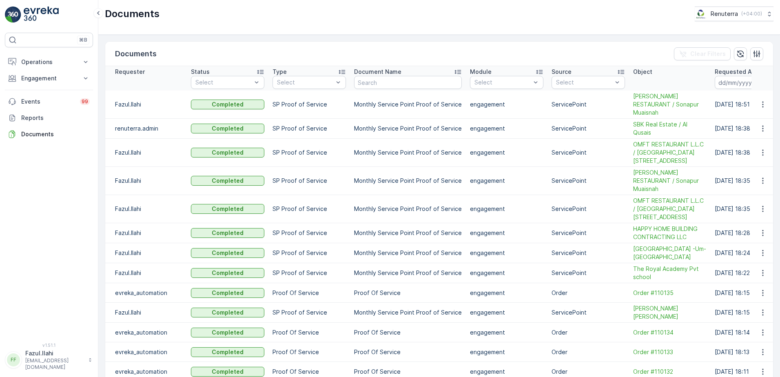
drag, startPoint x: 765, startPoint y: 105, endPoint x: 733, endPoint y: 146, distance: 51.5
click at [765, 105] on button "button" at bounding box center [763, 105] width 15 height 10
click at [756, 116] on span "See Details" at bounding box center [760, 117] width 31 height 8
